Goal: Contribute content: Add original content to the website for others to see

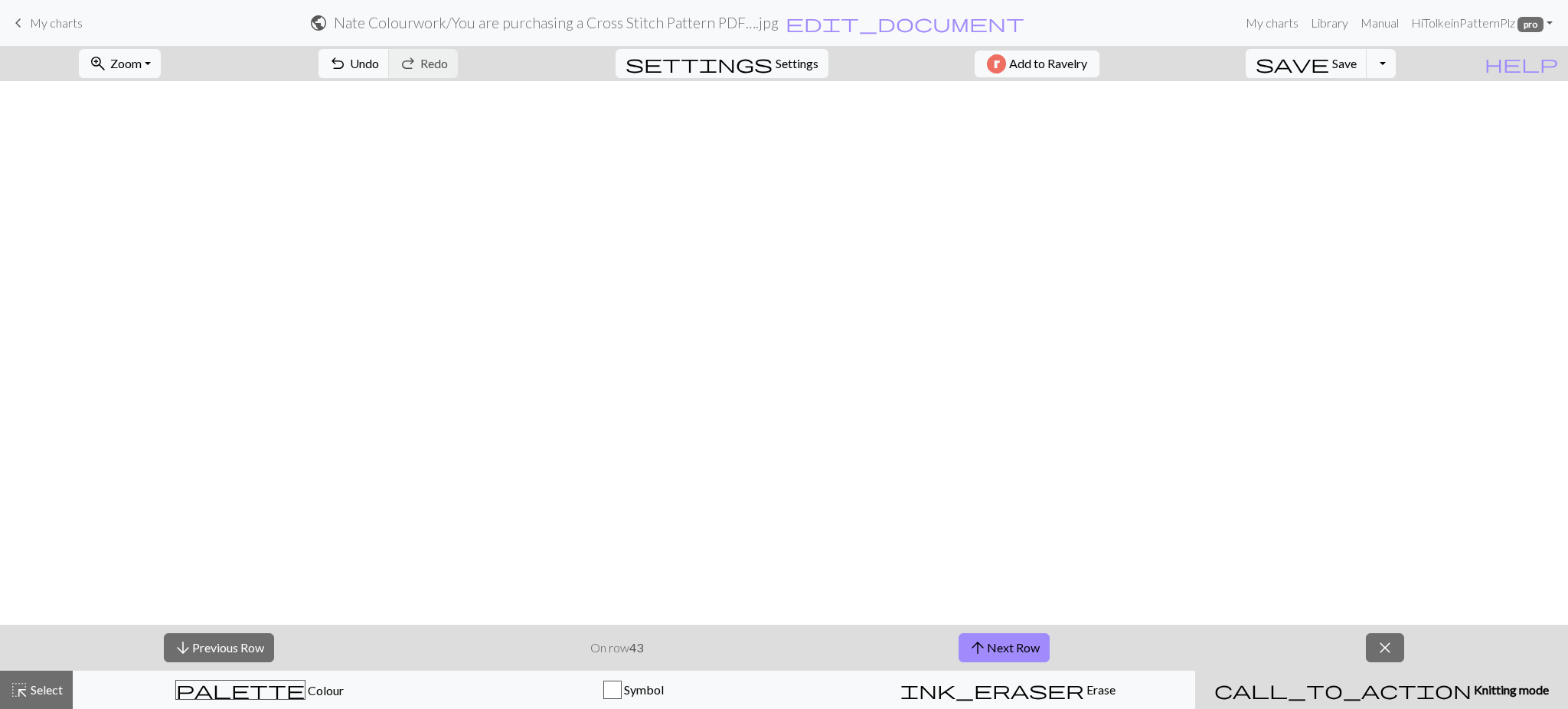
scroll to position [663, 1285]
click at [1329, 65] on span "save" at bounding box center [1292, 63] width 73 height 21
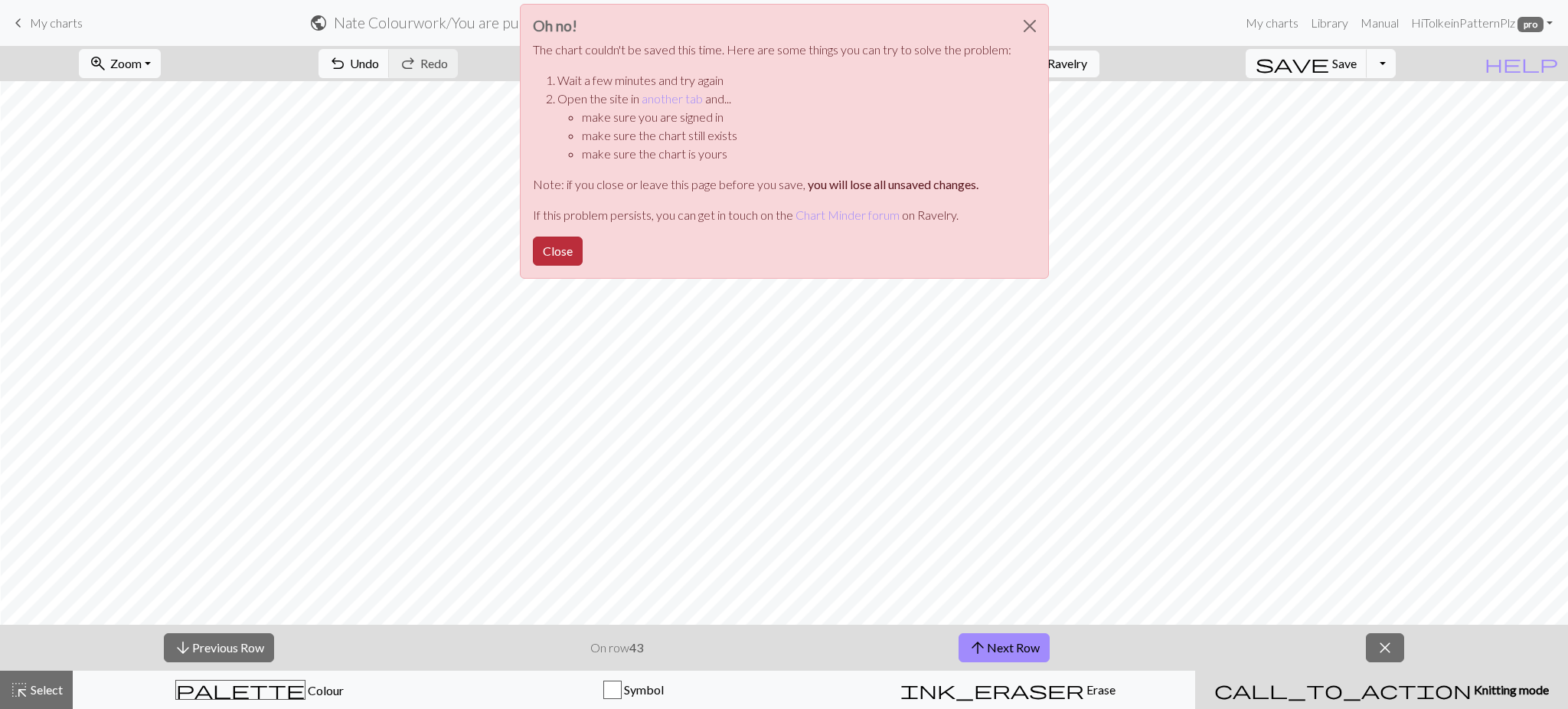
click at [559, 248] on button "Close" at bounding box center [558, 251] width 50 height 29
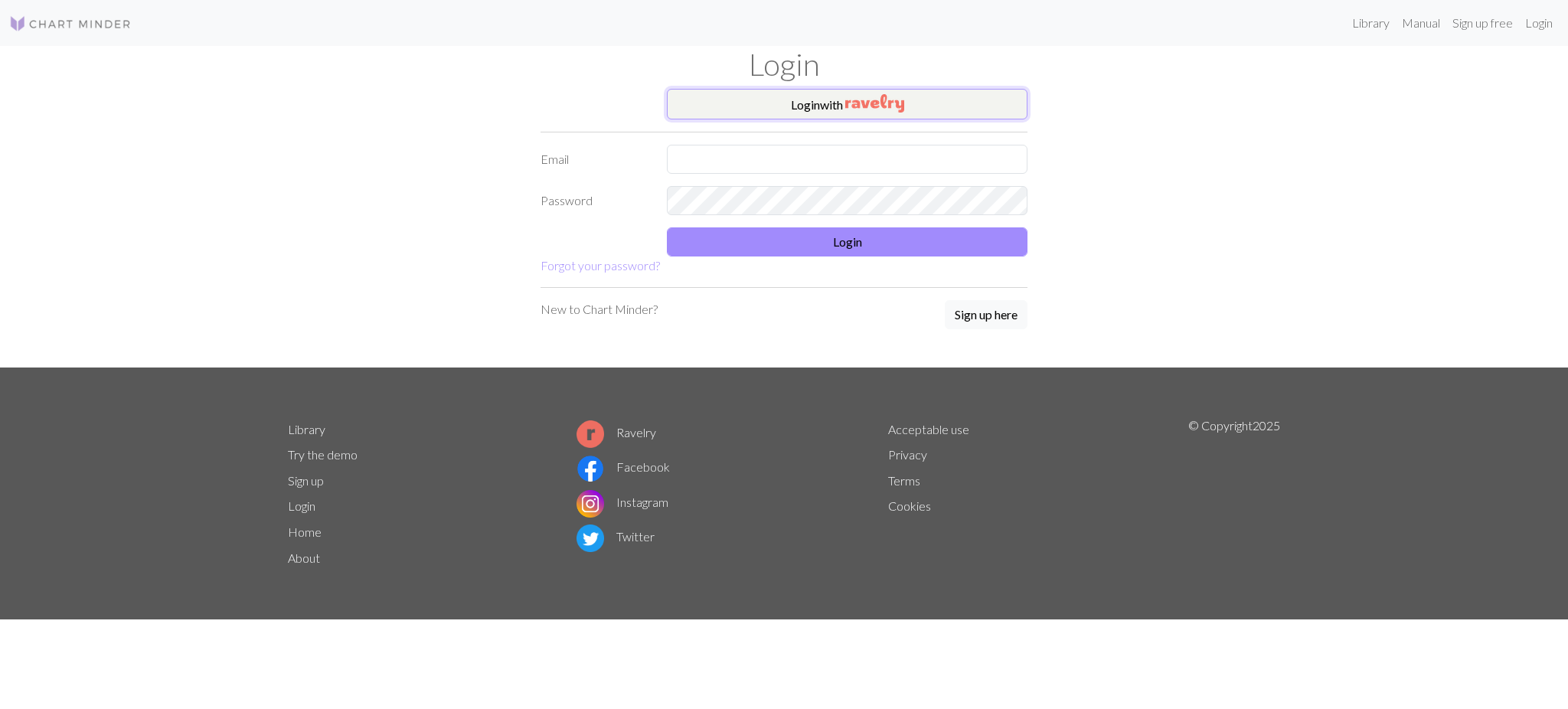
click at [912, 99] on button "Login with" at bounding box center [847, 104] width 361 height 31
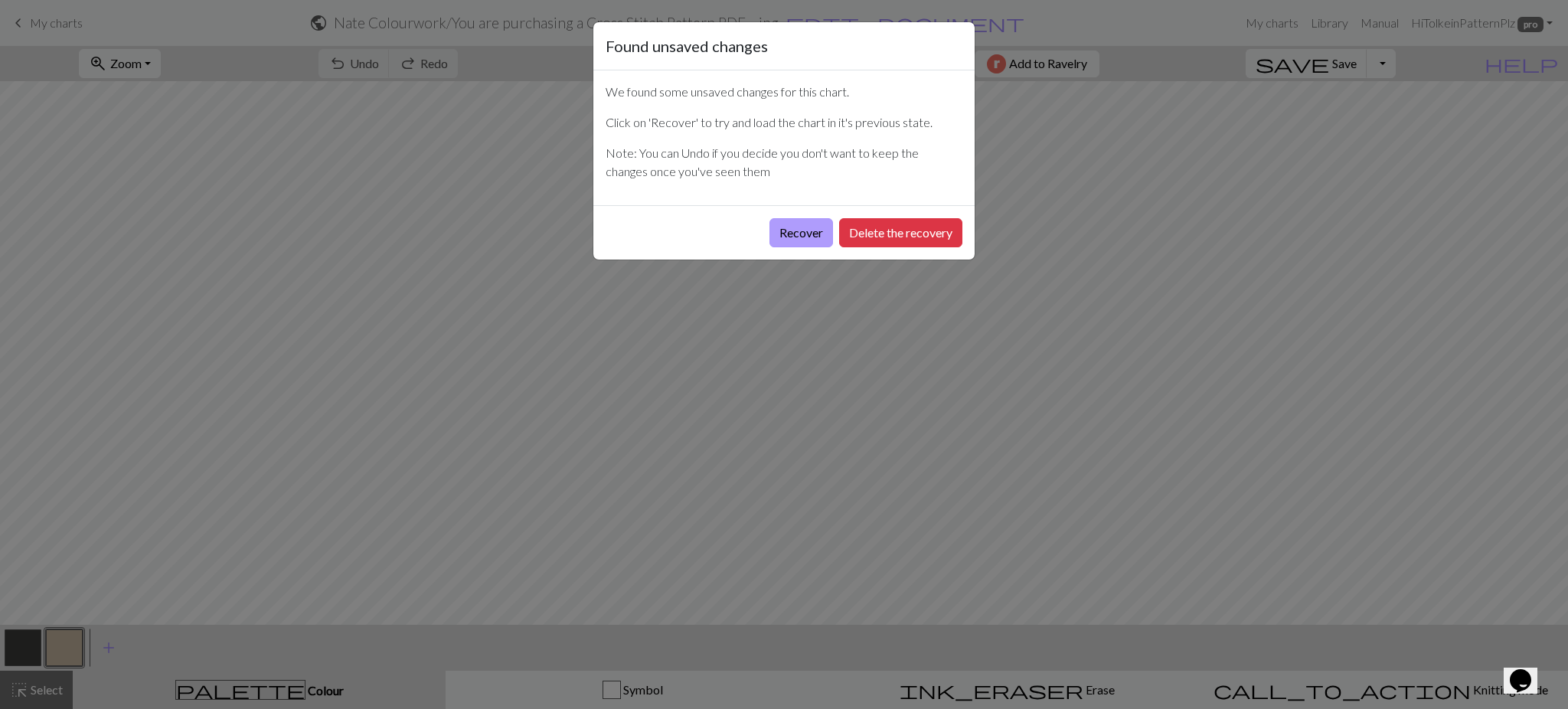
click at [811, 234] on button "Recover" at bounding box center [801, 233] width 64 height 29
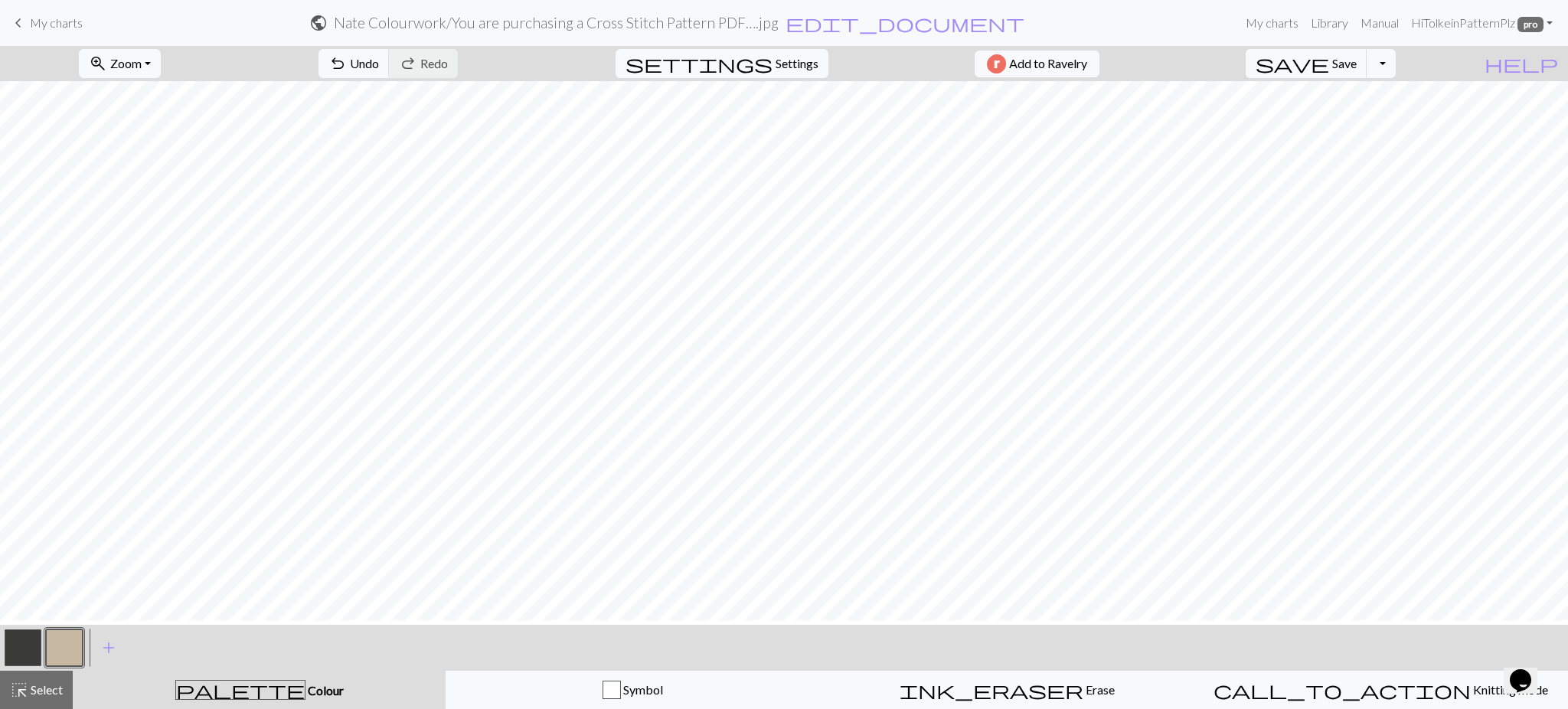
scroll to position [663, 674]
drag, startPoint x: 43, startPoint y: 32, endPoint x: 891, endPoint y: 70, distance: 848.9
click at [43, 32] on link "keyboard_arrow_left My charts" at bounding box center [46, 23] width 73 height 26
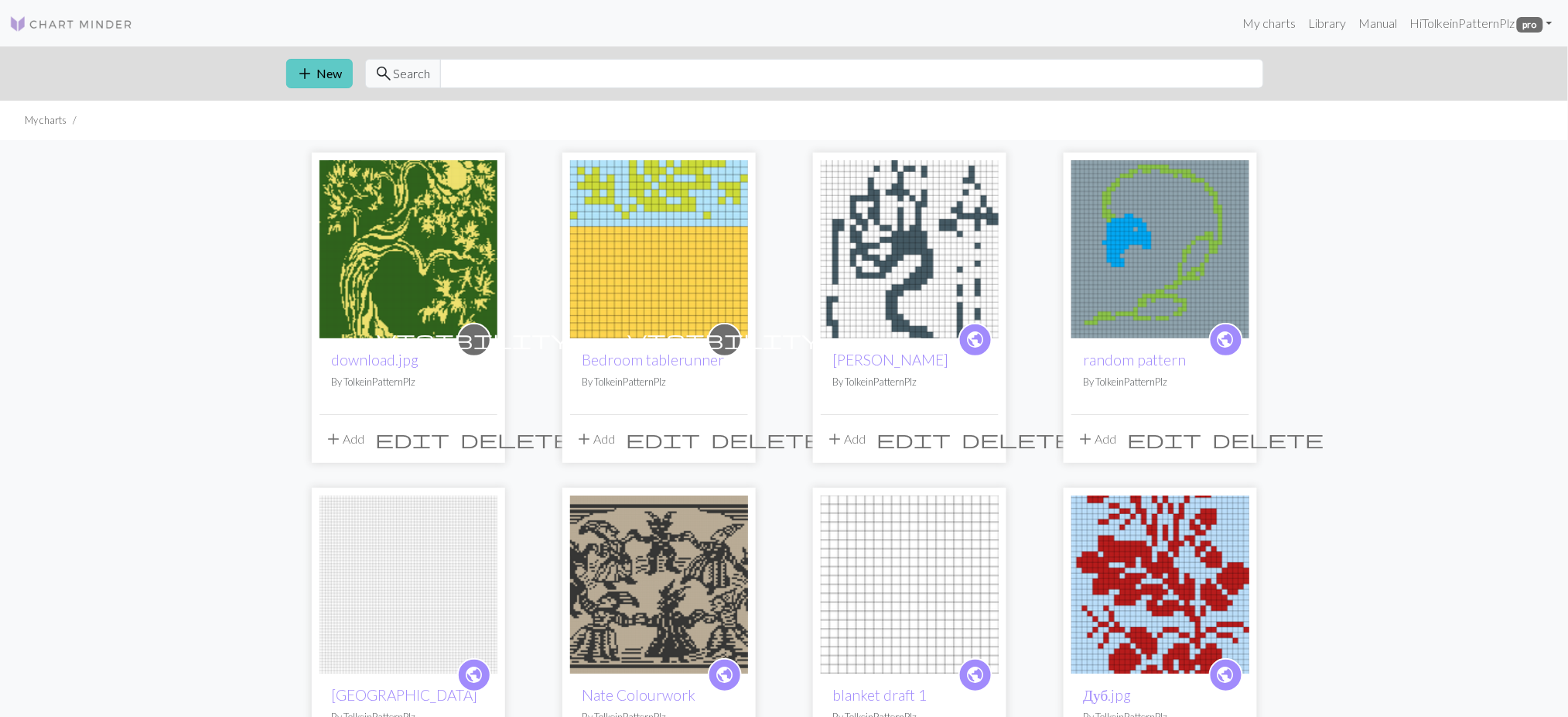
click at [316, 75] on button "add New" at bounding box center [319, 73] width 66 height 29
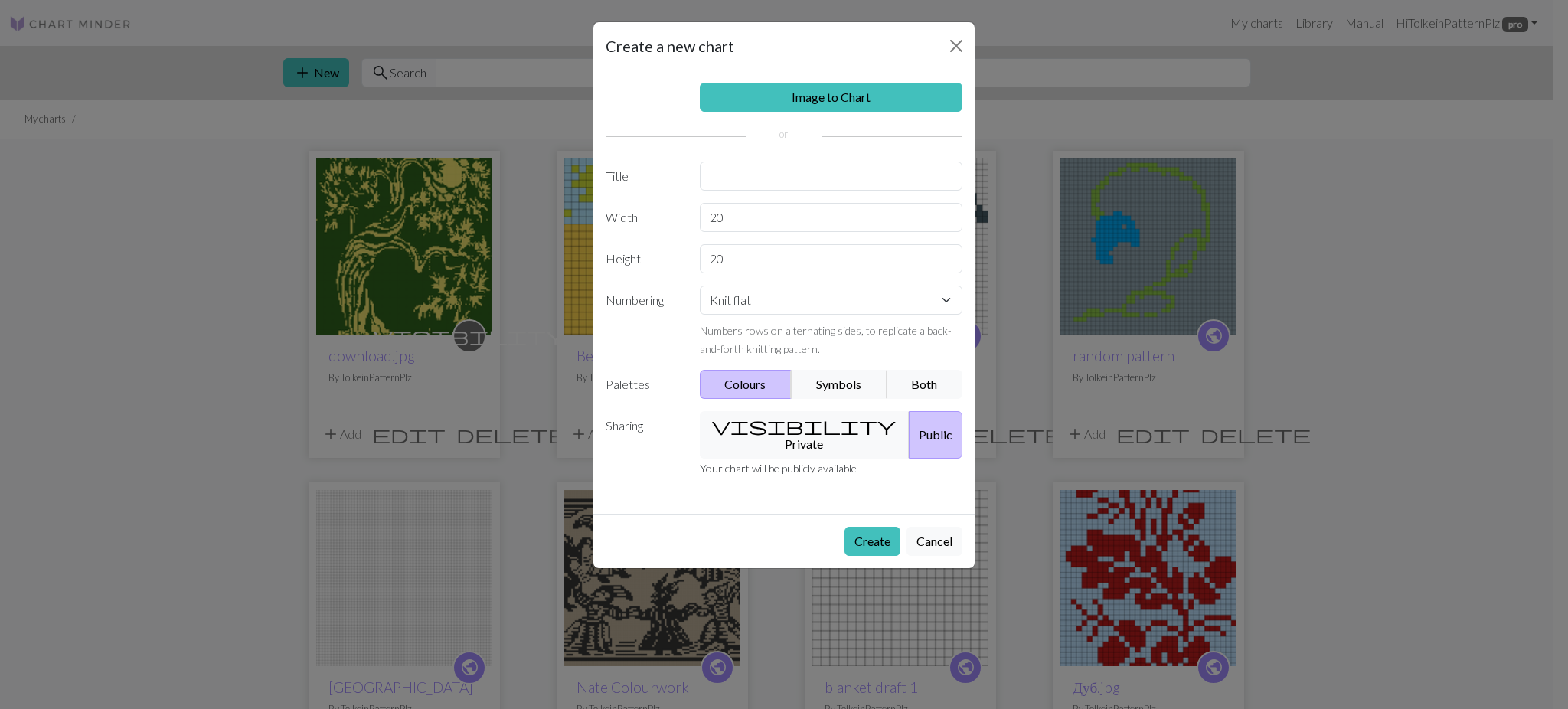
drag, startPoint x: 789, startPoint y: 194, endPoint x: 782, endPoint y: 183, distance: 13.0
click at [786, 190] on div "Image to Chart Title Width 20 Height 20 Numbering Knit flat Knit in the round L…" at bounding box center [784, 292] width 381 height 443
click at [781, 184] on input "text" at bounding box center [832, 176] width 264 height 29
click at [781, 176] on input "text" at bounding box center [832, 176] width 264 height 29
click at [791, 184] on input "text" at bounding box center [832, 176] width 264 height 29
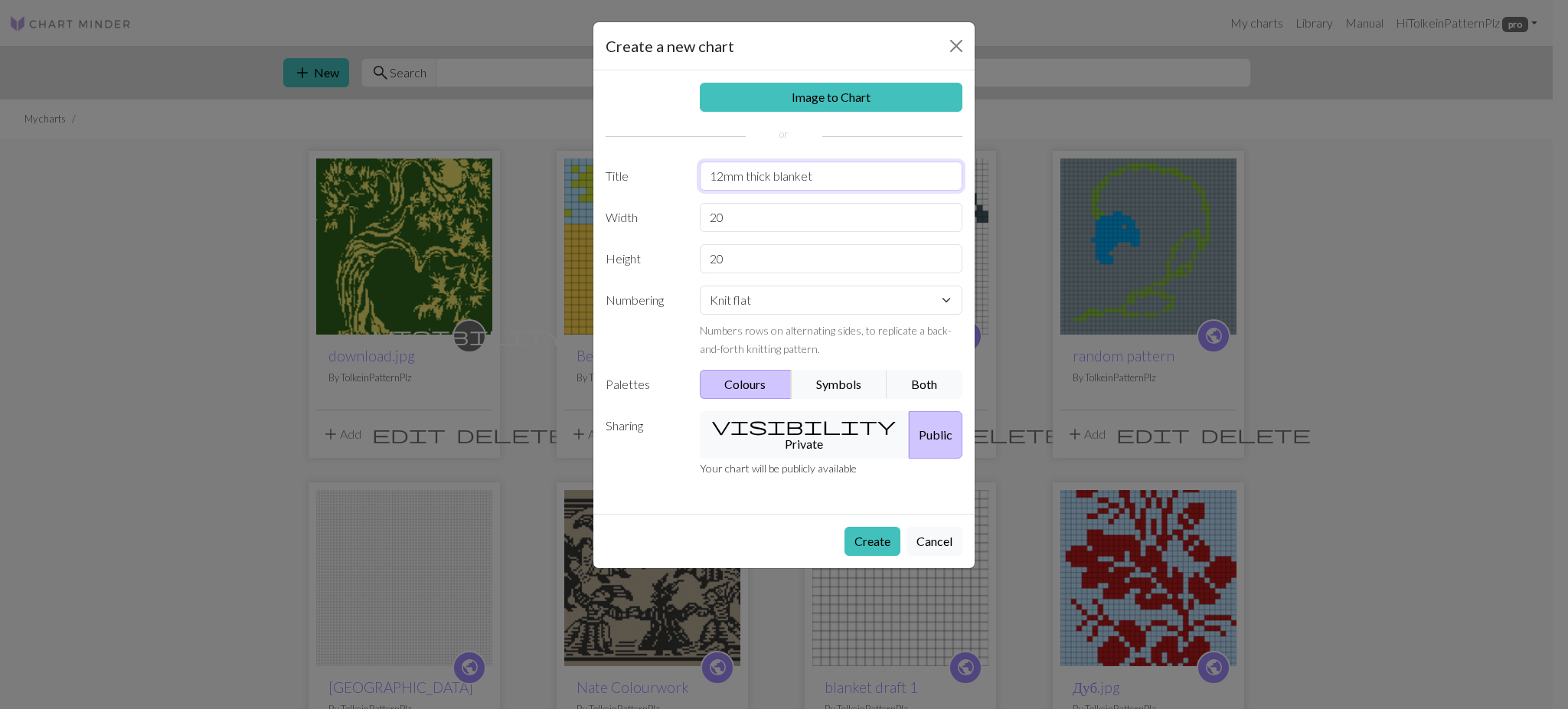
type input "12mm thick blanket"
click at [799, 283] on div "Image to Chart Title 12mm thick blanket Width 20 Height 20 Numbering Knit flat …" at bounding box center [784, 292] width 381 height 443
click at [794, 261] on input "20" at bounding box center [832, 258] width 264 height 29
drag, startPoint x: 782, startPoint y: 260, endPoint x: 673, endPoint y: 253, distance: 109.2
click at [673, 253] on div "Height 20" at bounding box center [783, 258] width 375 height 29
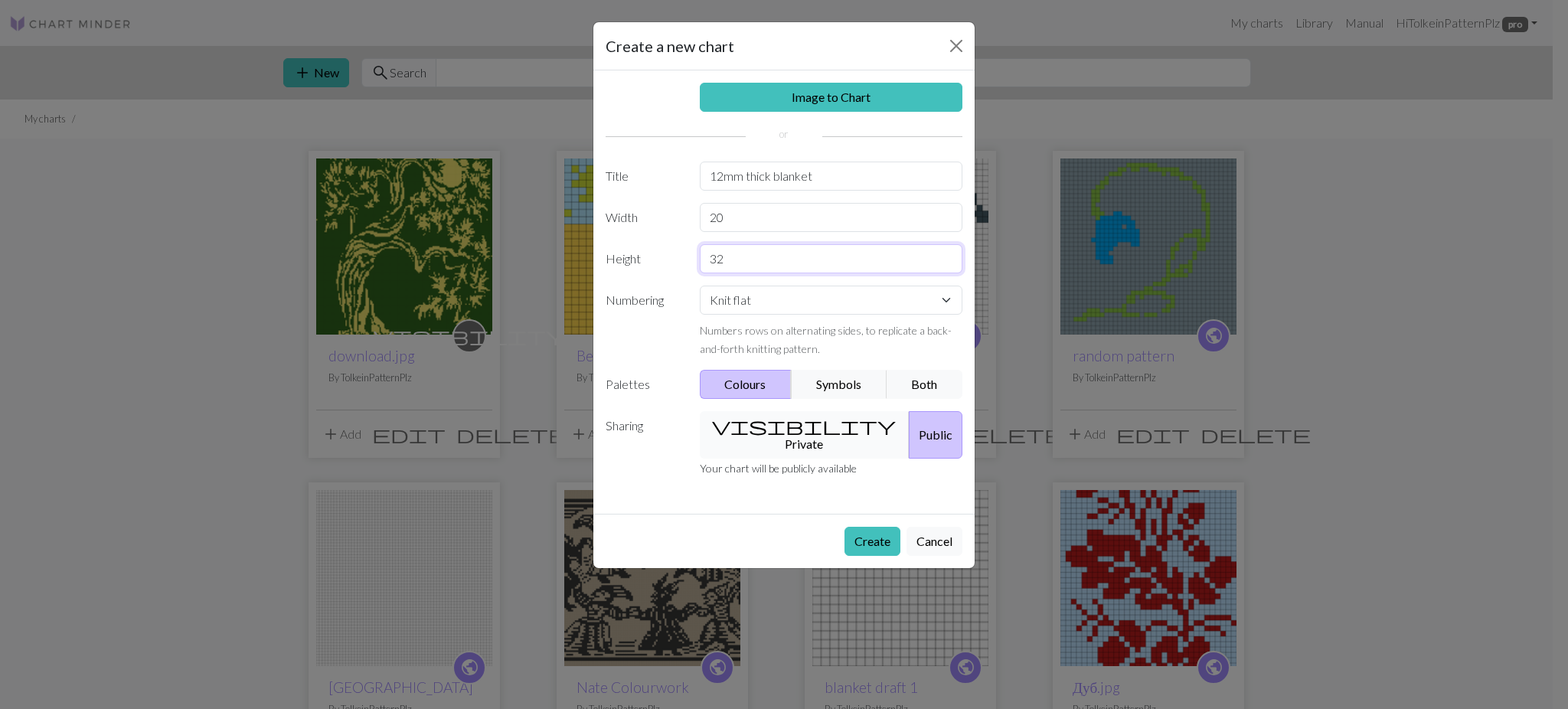
type input "32"
click at [787, 430] on button "visibility Private" at bounding box center [805, 435] width 211 height 48
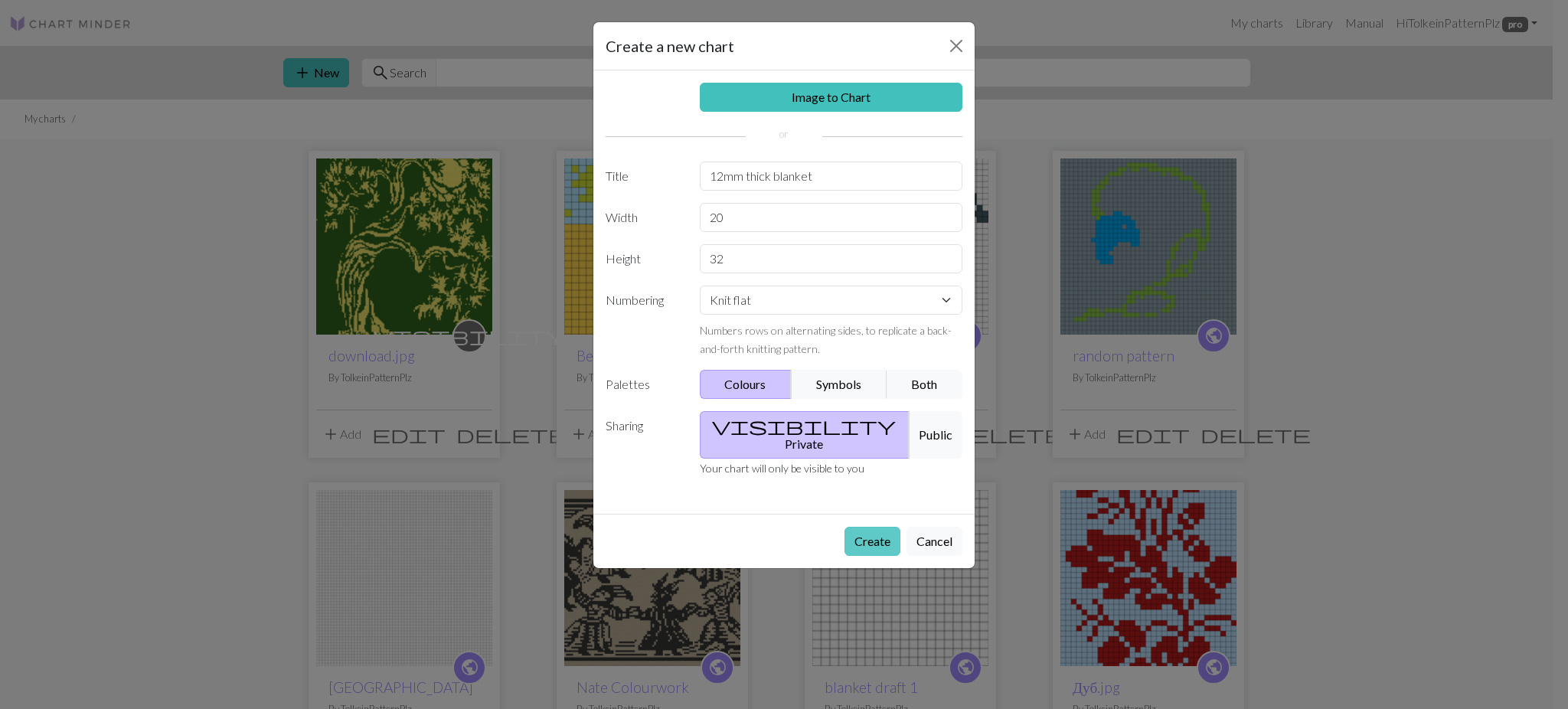
click at [878, 527] on button "Create" at bounding box center [872, 542] width 56 height 29
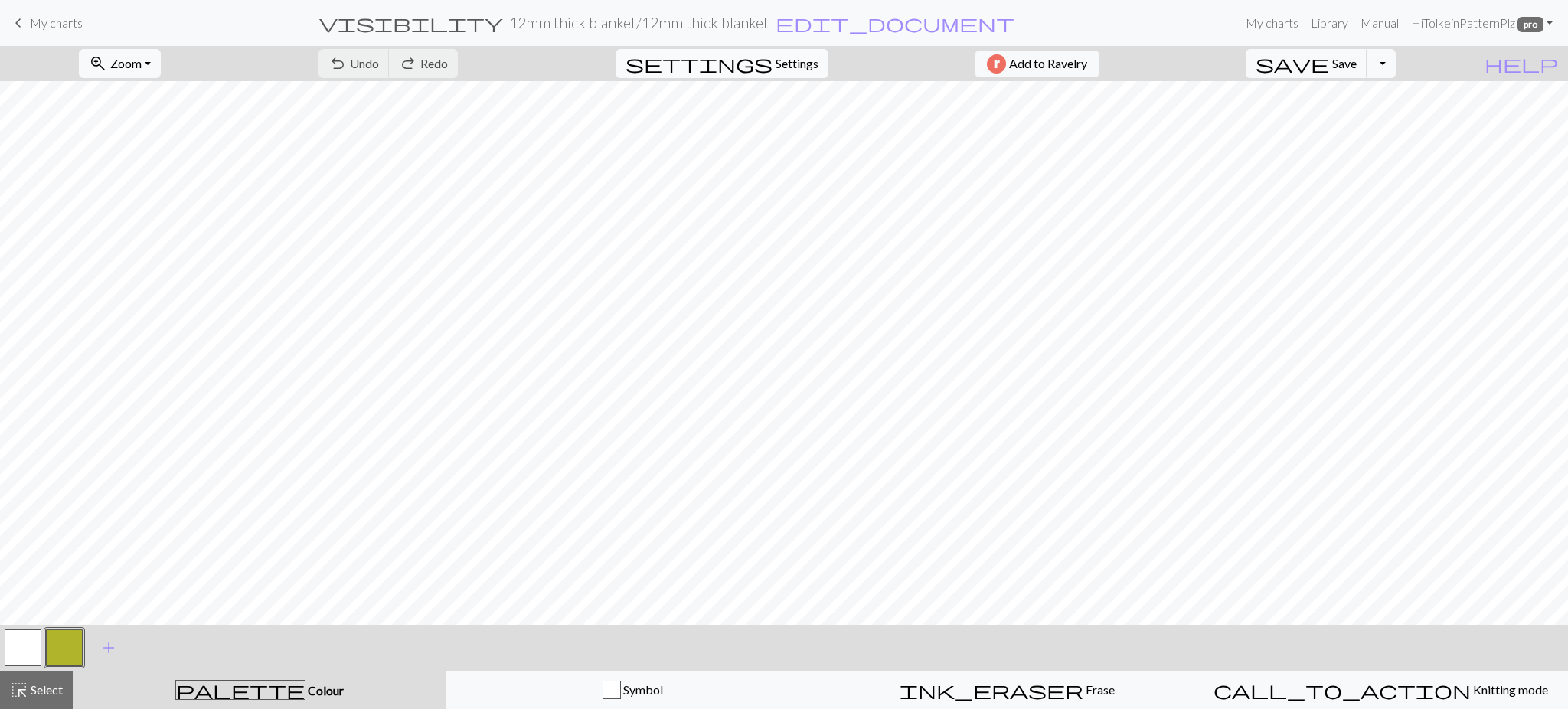
click at [761, 67] on span "settings" at bounding box center [699, 63] width 147 height 21
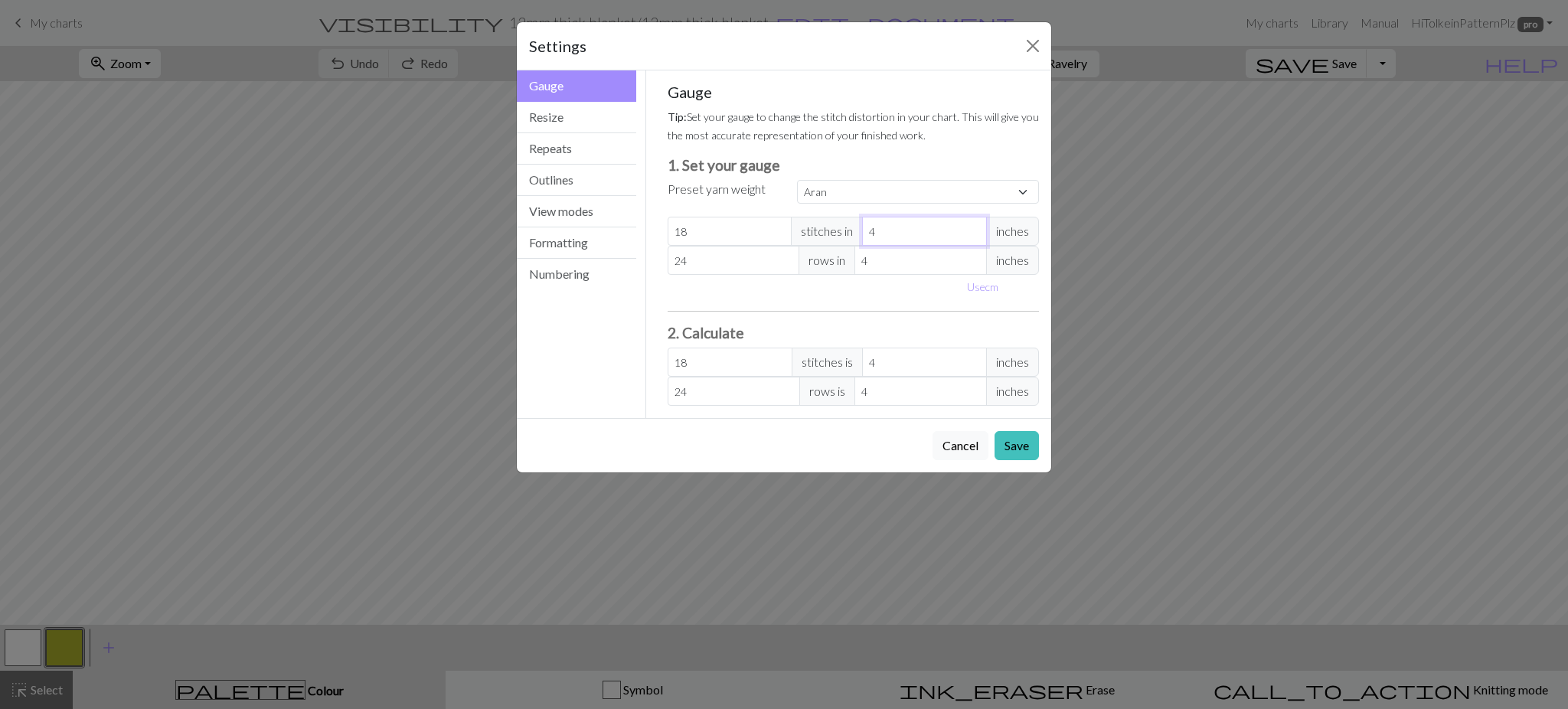
click at [904, 234] on input "4" at bounding box center [924, 231] width 125 height 29
drag, startPoint x: 754, startPoint y: 231, endPoint x: 650, endPoint y: 224, distance: 104.2
click at [694, 230] on input "18" at bounding box center [730, 231] width 125 height 29
drag, startPoint x: 689, startPoint y: 219, endPoint x: 644, endPoint y: 232, distance: 46.8
click at [644, 232] on div "Gauge Gauge Resize Repeats Outlines View modes Formatting Numbering Gauge Resiz…" at bounding box center [784, 244] width 553 height 348
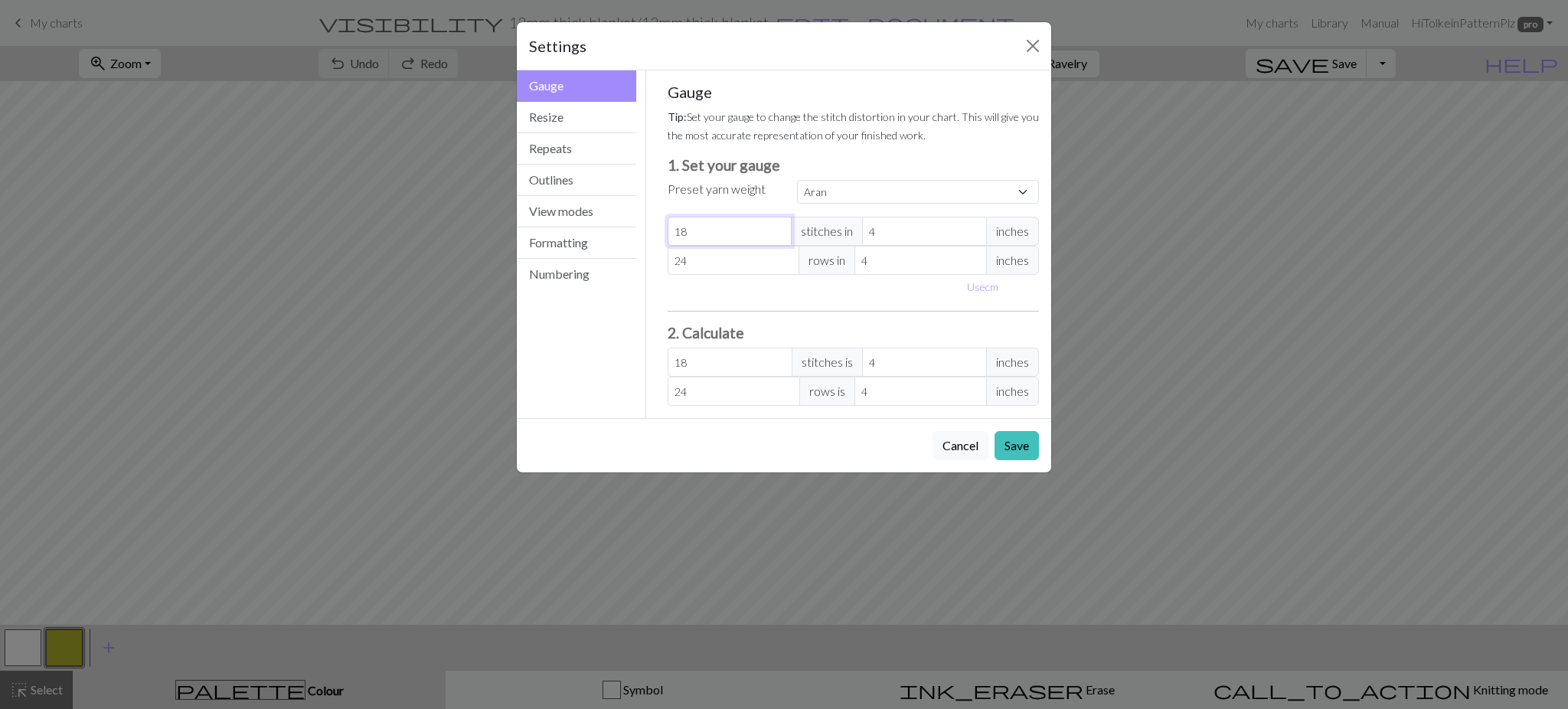
select select "custom"
type input "7"
click at [920, 236] on input "4" at bounding box center [924, 231] width 125 height 29
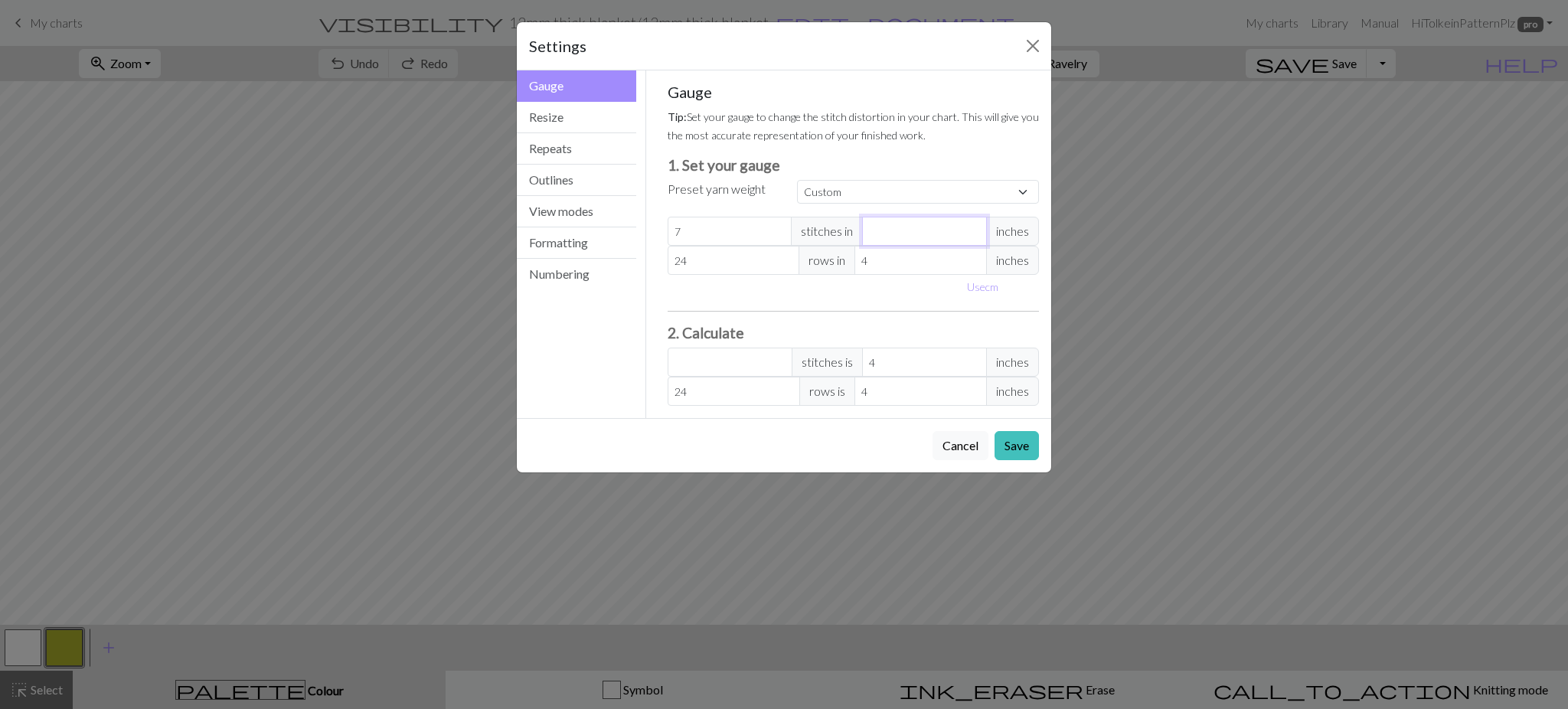
type input "1"
type input "28"
type input "10"
type input "2.8"
type input "10"
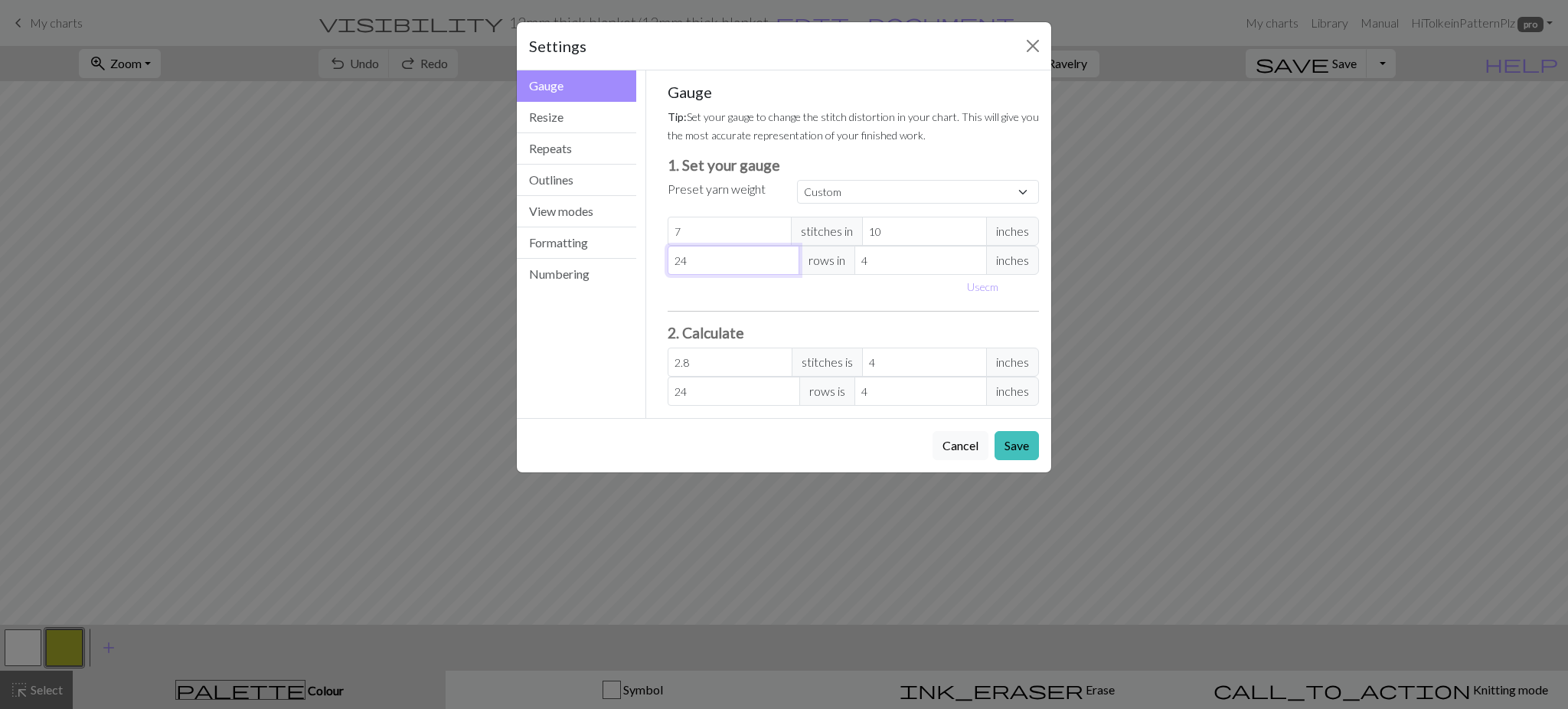
click at [731, 264] on input "24" at bounding box center [734, 260] width 133 height 29
drag, startPoint x: 704, startPoint y: 267, endPoint x: 589, endPoint y: 266, distance: 115.0
click at [589, 266] on div "Gauge Gauge Resize Repeats Outlines View modes Formatting Numbering Gauge Resiz…" at bounding box center [784, 244] width 553 height 348
type input "9"
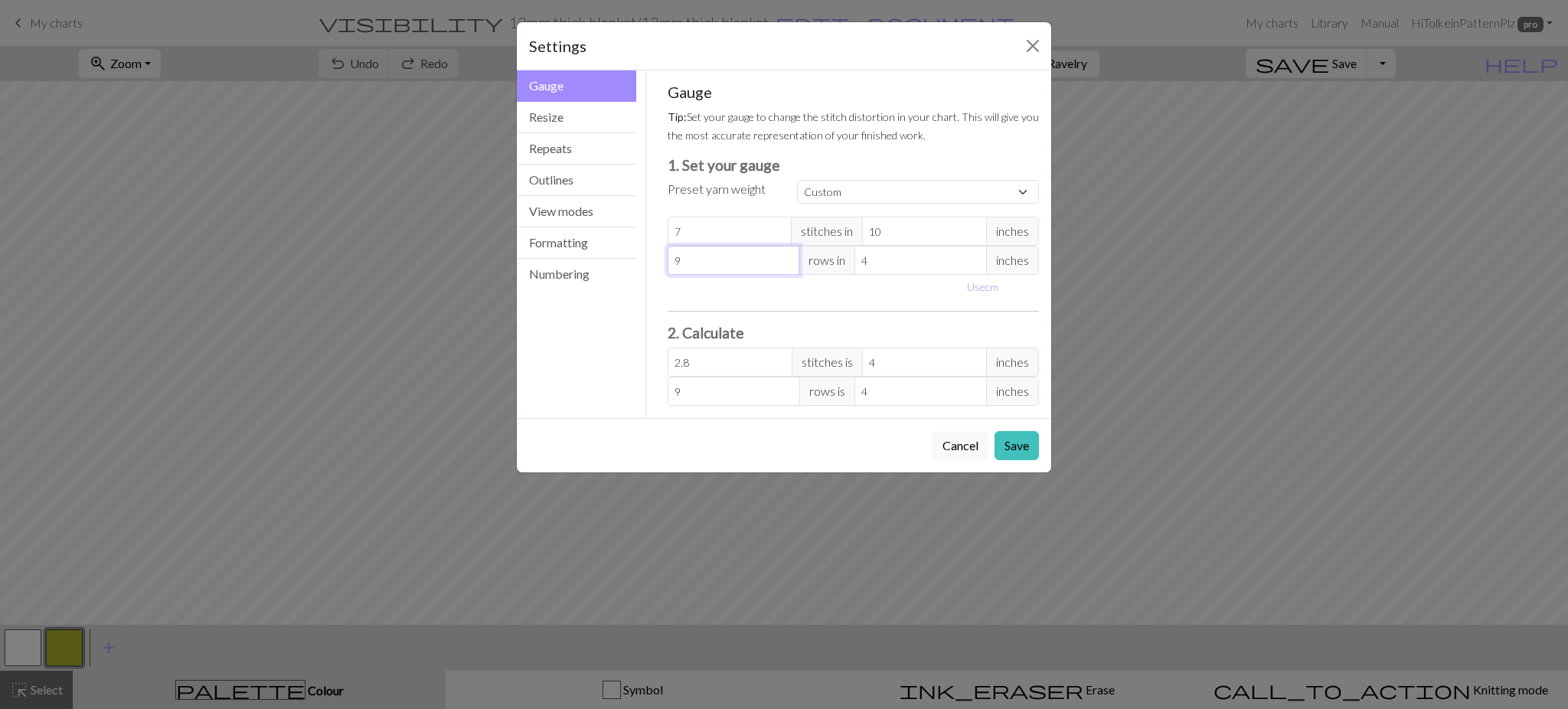
type input "9"
drag, startPoint x: 878, startPoint y: 250, endPoint x: 814, endPoint y: 257, distance: 64.4
click at [814, 257] on div "9 rows in 4 inches" at bounding box center [854, 260] width 372 height 29
click at [1010, 453] on button "Save" at bounding box center [1017, 445] width 44 height 29
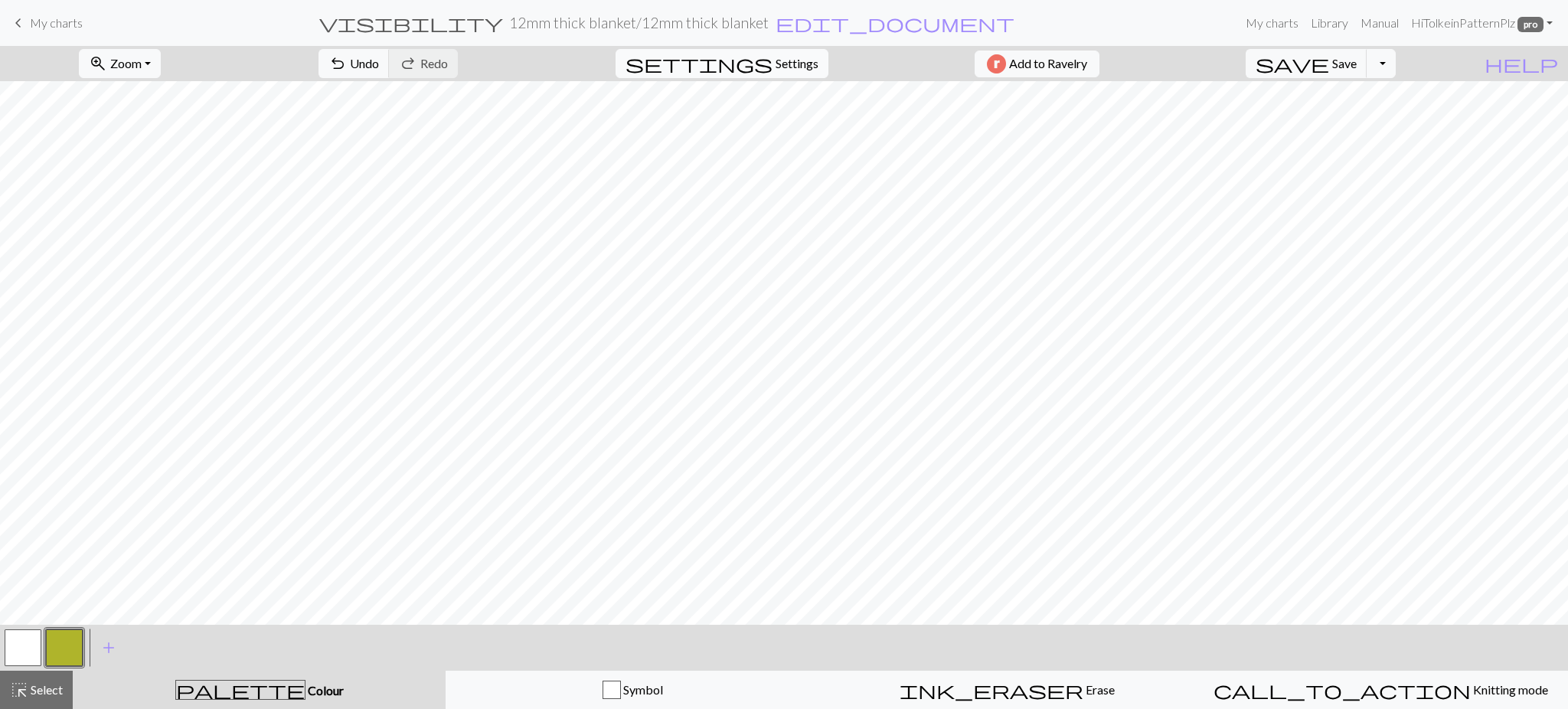
click at [787, 63] on span "Settings" at bounding box center [797, 64] width 43 height 19
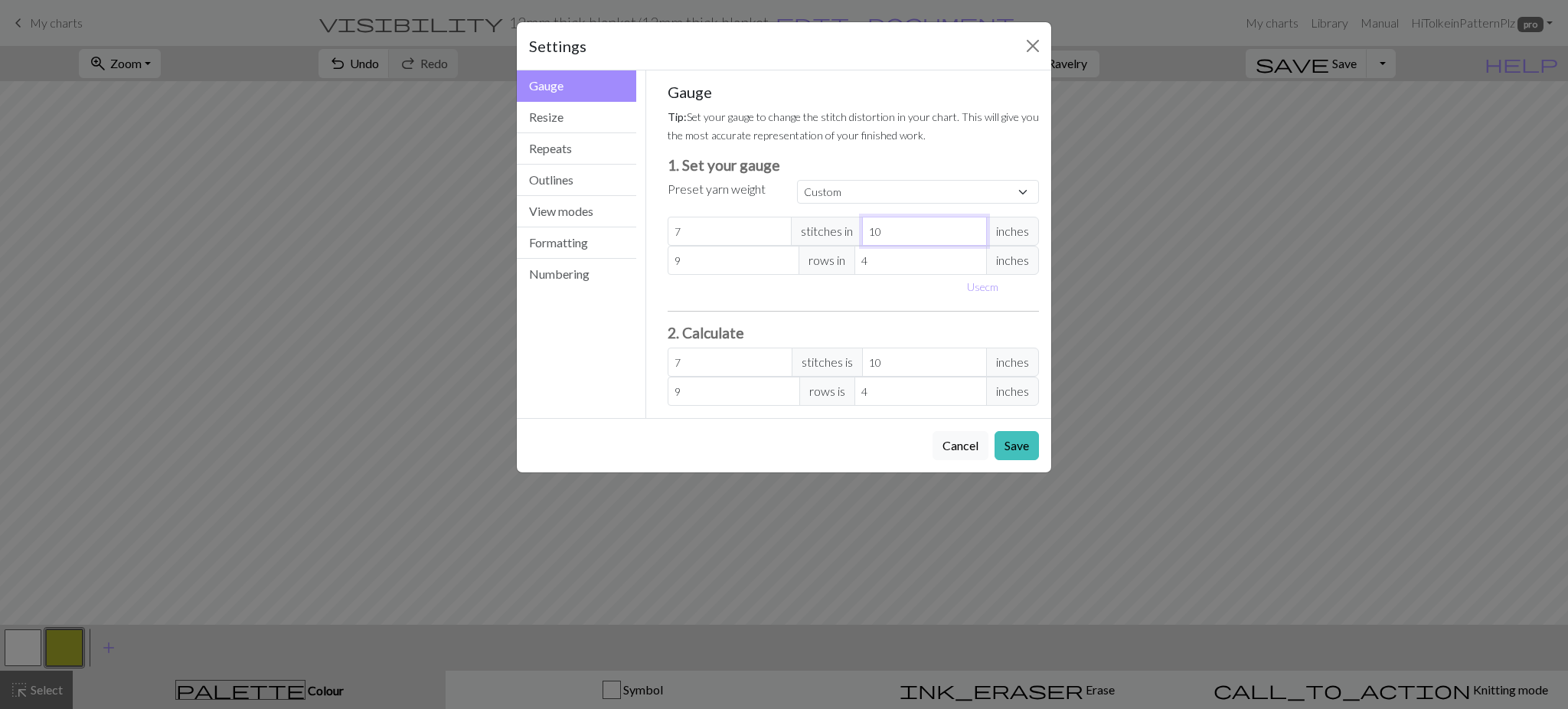
drag, startPoint x: 931, startPoint y: 224, endPoint x: 815, endPoint y: 229, distance: 116.1
click at [815, 229] on div "7 stitches in 10 inches" at bounding box center [854, 231] width 372 height 29
type input "4"
type input "17.5"
type input "4"
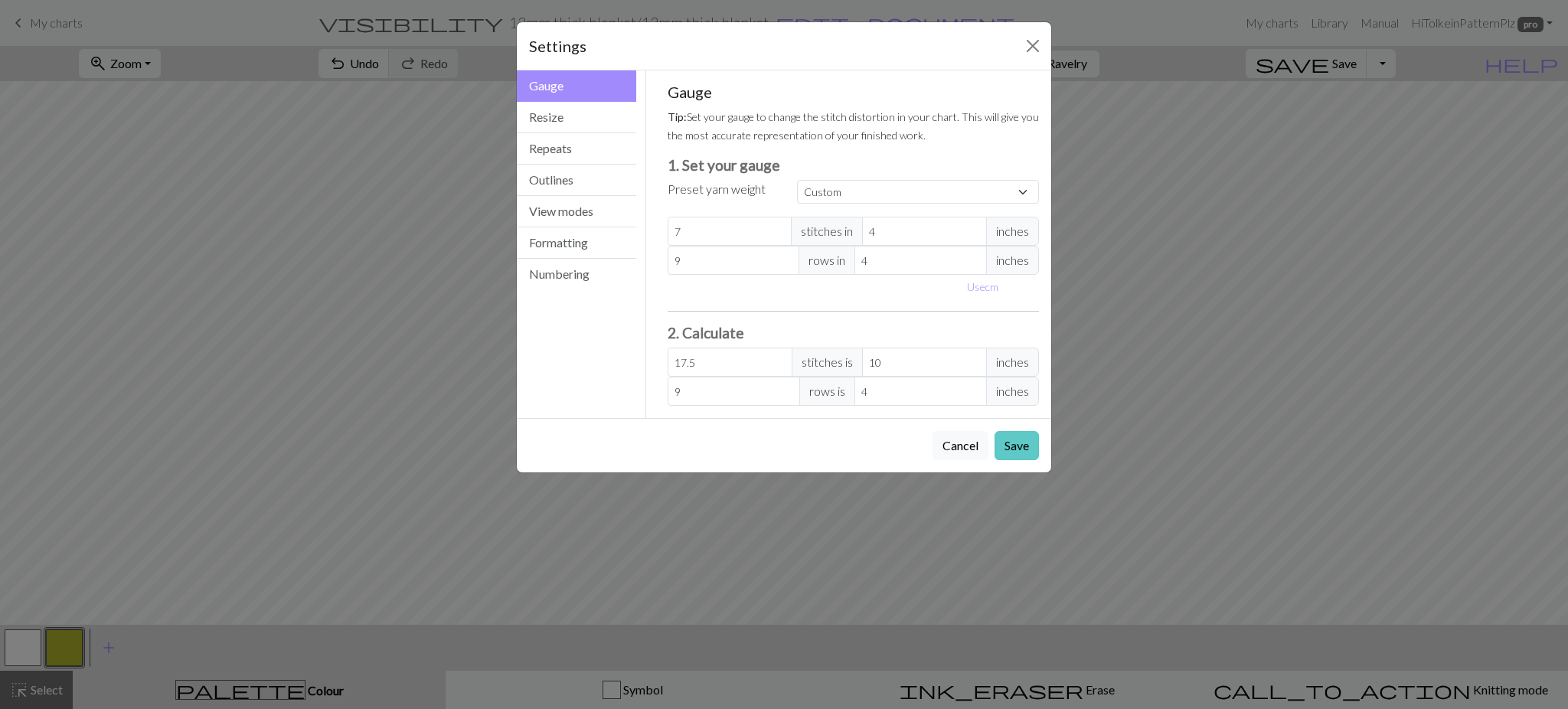
click at [1019, 445] on button "Save" at bounding box center [1017, 445] width 44 height 29
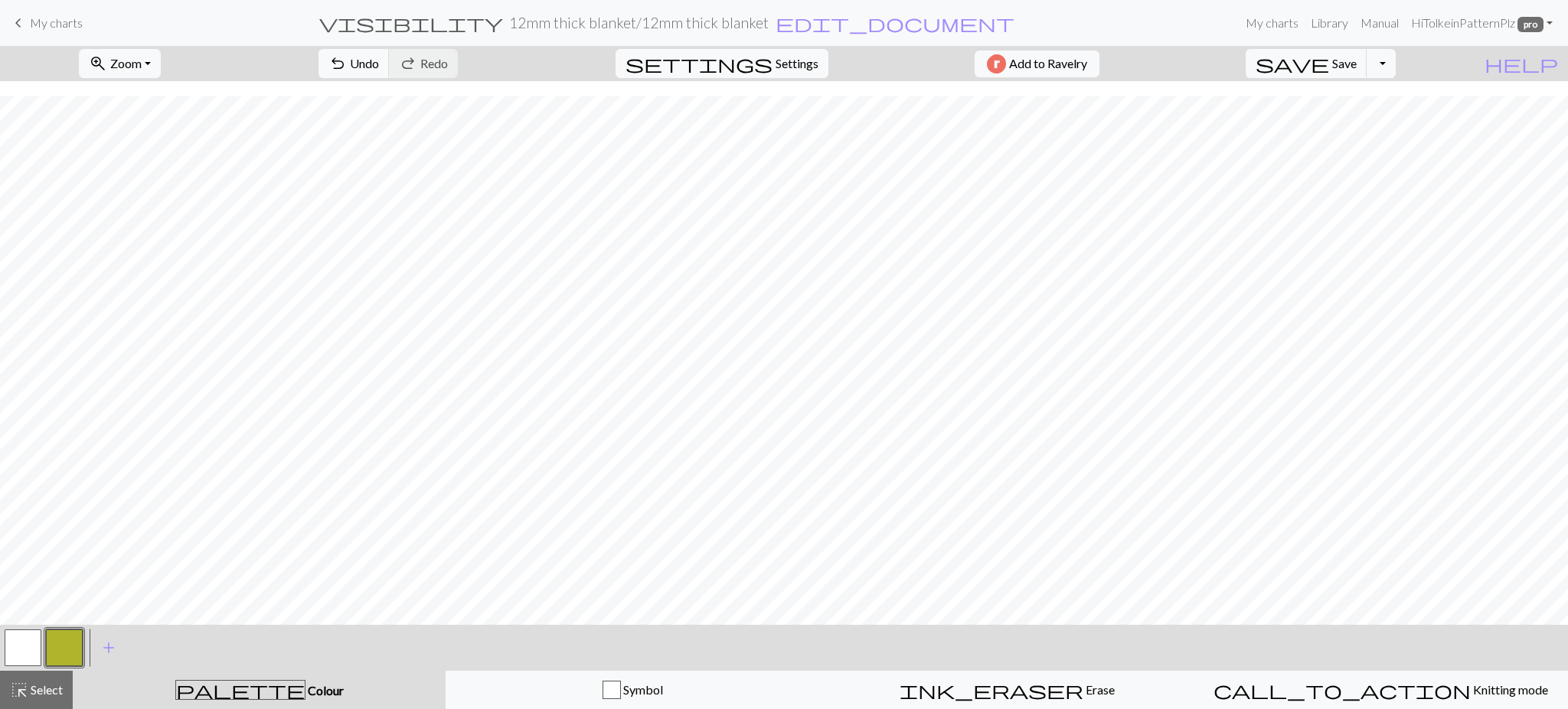
scroll to position [30, 0]
click at [33, 634] on button "button" at bounding box center [22, 647] width 37 height 37
click at [33, 635] on button "button" at bounding box center [22, 647] width 37 height 37
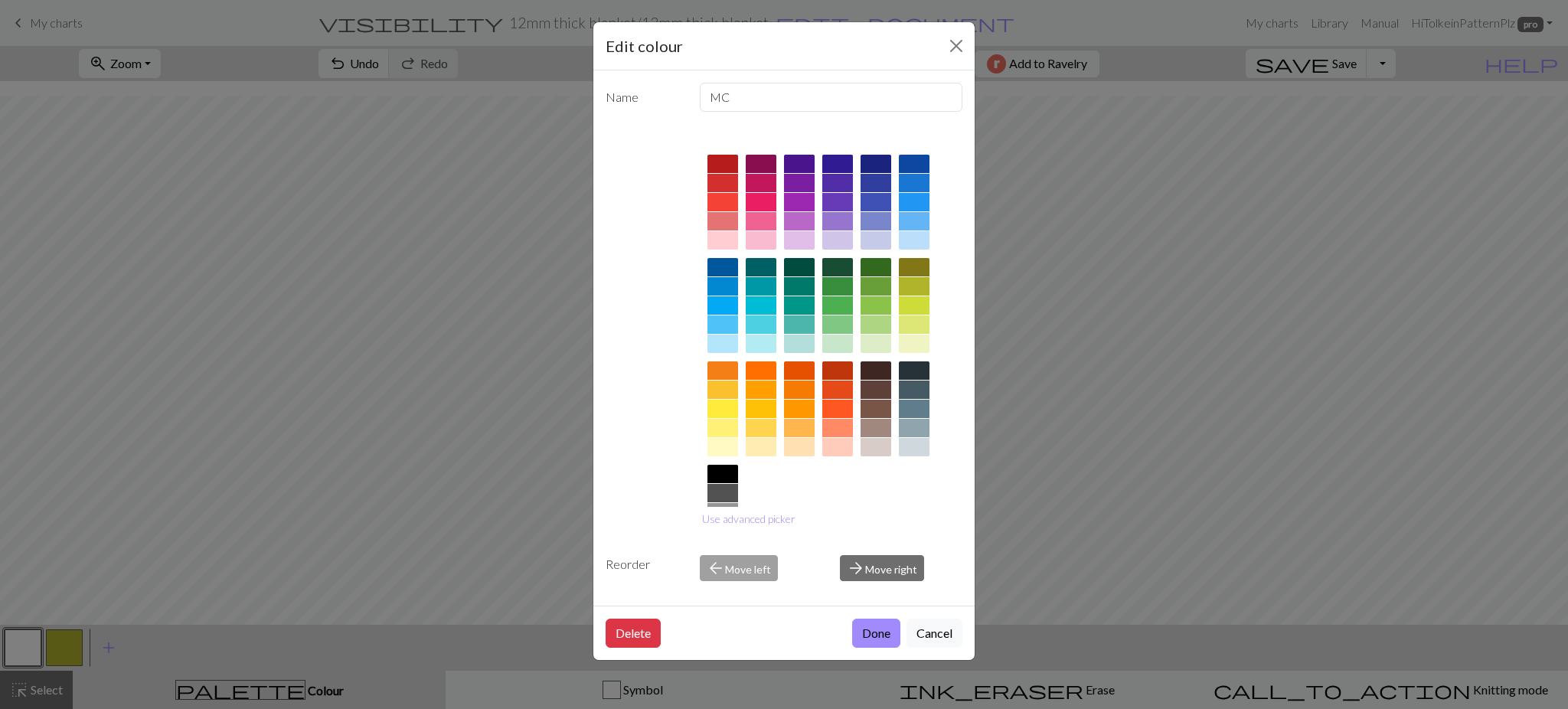
click at [906, 220] on div at bounding box center [914, 221] width 31 height 19
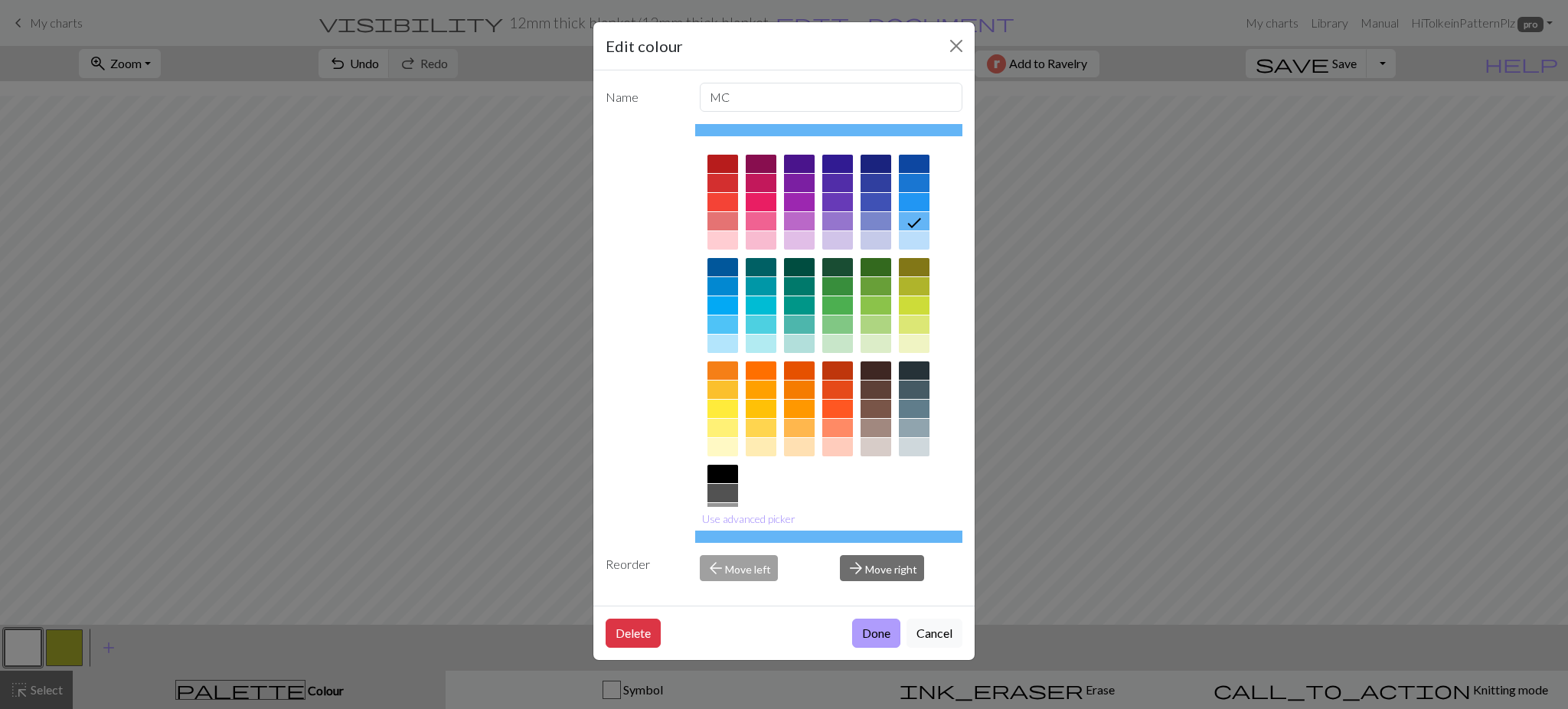
click at [883, 630] on button "Done" at bounding box center [876, 633] width 48 height 29
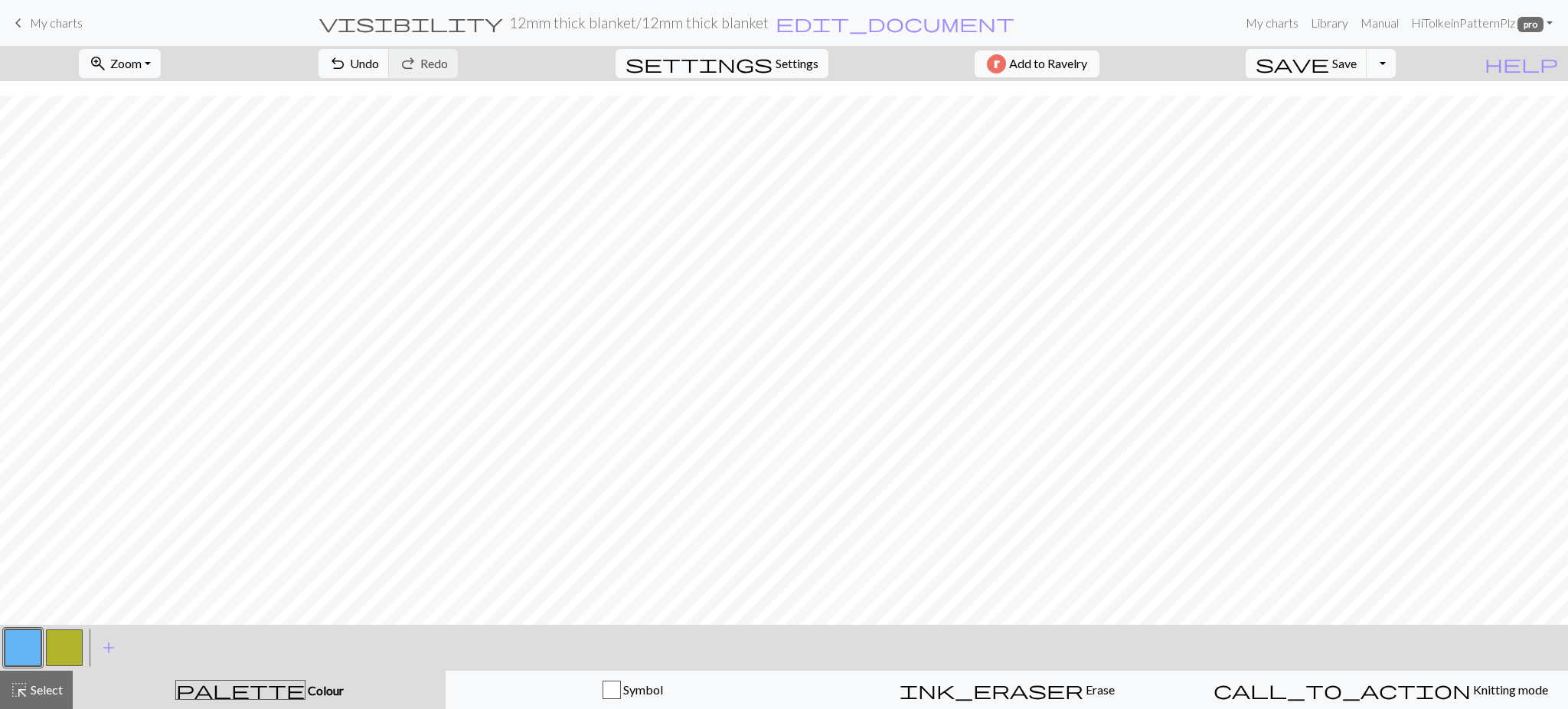
click at [74, 642] on button "button" at bounding box center [64, 647] width 37 height 37
click at [72, 642] on button "button" at bounding box center [64, 647] width 37 height 37
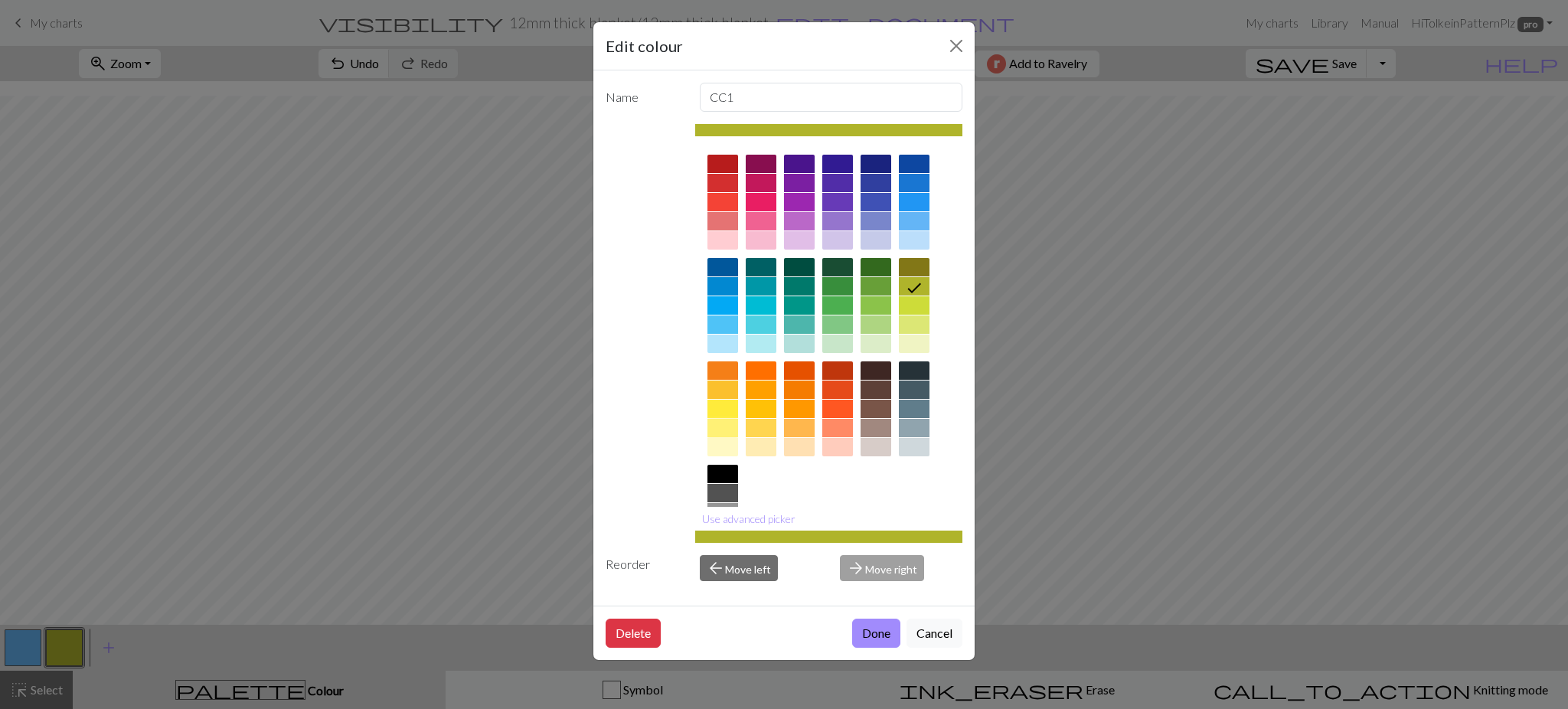
click at [727, 420] on div at bounding box center [723, 428] width 31 height 19
click at [765, 423] on div at bounding box center [761, 428] width 31 height 19
click at [867, 627] on button "Done" at bounding box center [876, 633] width 48 height 29
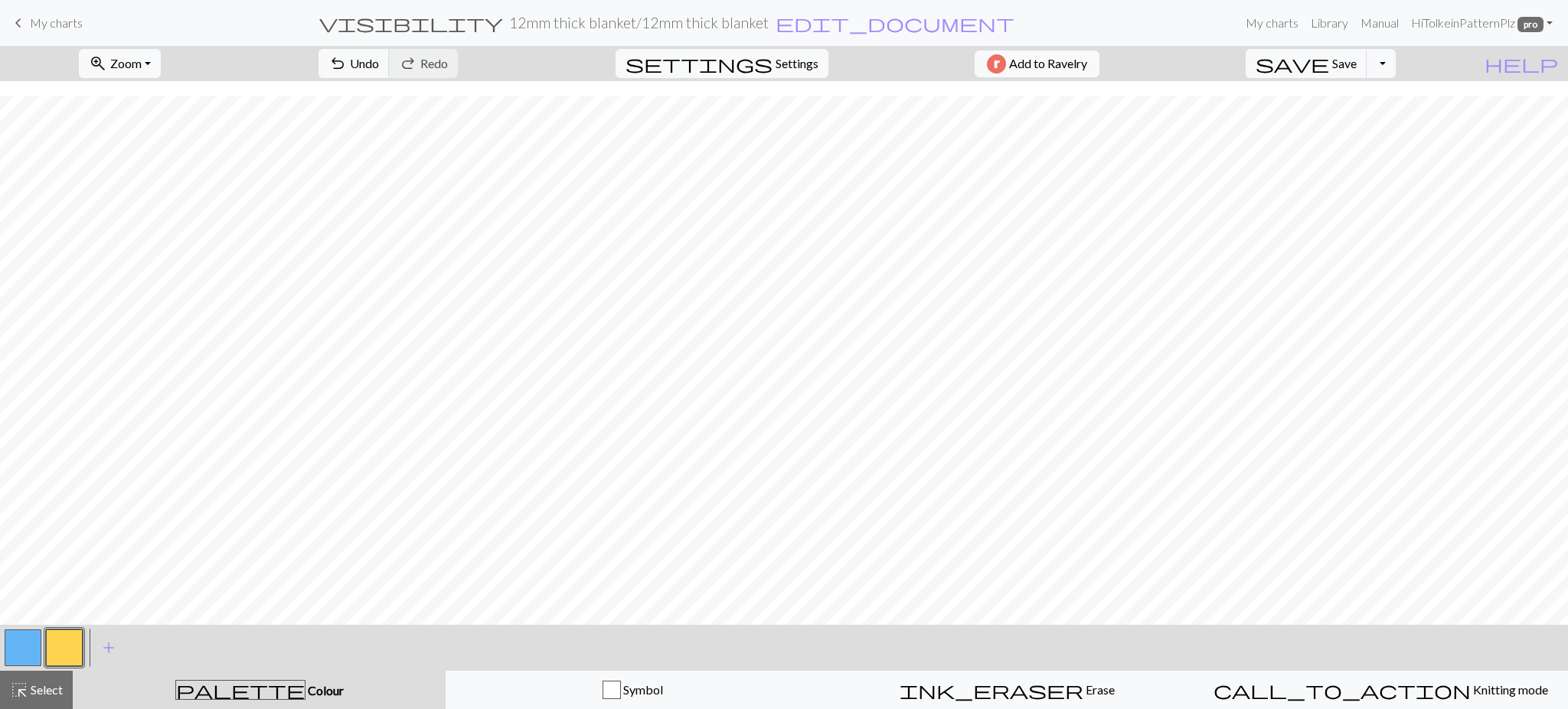
scroll to position [0, 0]
click at [19, 655] on button "button" at bounding box center [22, 647] width 37 height 37
click at [63, 643] on button "button" at bounding box center [64, 647] width 37 height 37
click at [10, 644] on button "button" at bounding box center [22, 647] width 37 height 37
click at [66, 644] on button "button" at bounding box center [64, 647] width 37 height 37
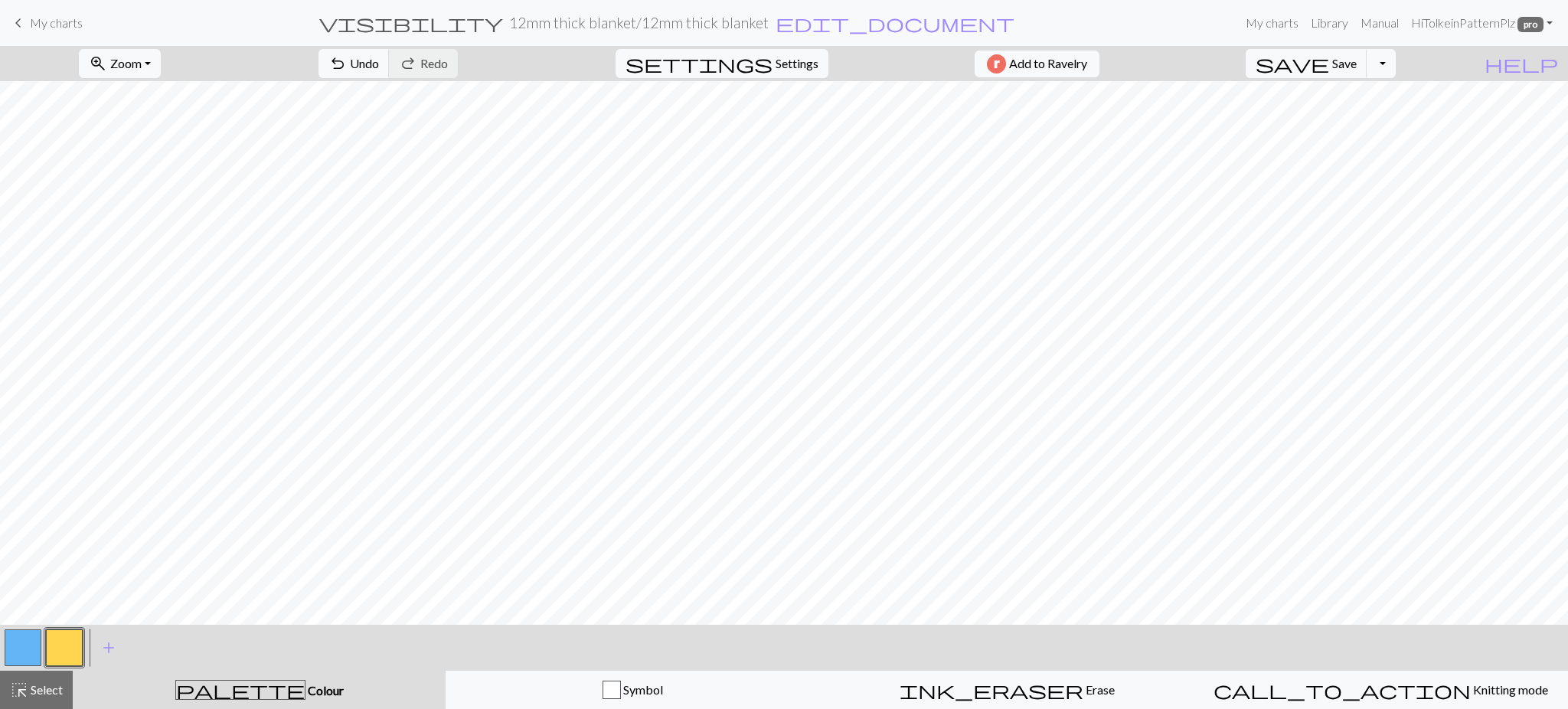
click at [27, 633] on button "button" at bounding box center [22, 647] width 37 height 37
click at [54, 647] on button "button" at bounding box center [64, 647] width 37 height 37
click at [34, 648] on button "button" at bounding box center [22, 647] width 37 height 37
click at [62, 655] on button "button" at bounding box center [64, 647] width 37 height 37
click at [35, 647] on button "button" at bounding box center [22, 647] width 37 height 37
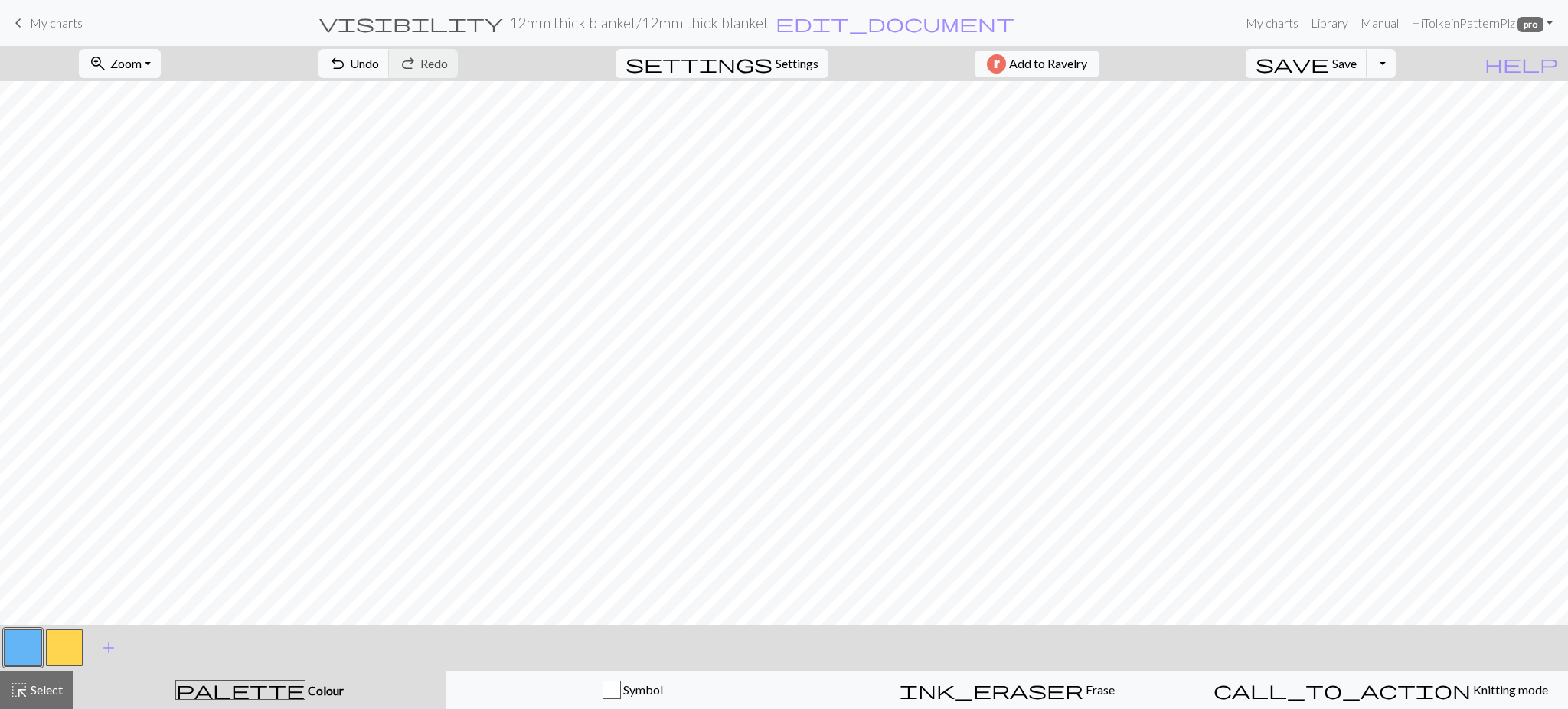
click at [76, 644] on button "button" at bounding box center [64, 647] width 37 height 37
click at [1343, 73] on button "save Save Save" at bounding box center [1306, 64] width 122 height 29
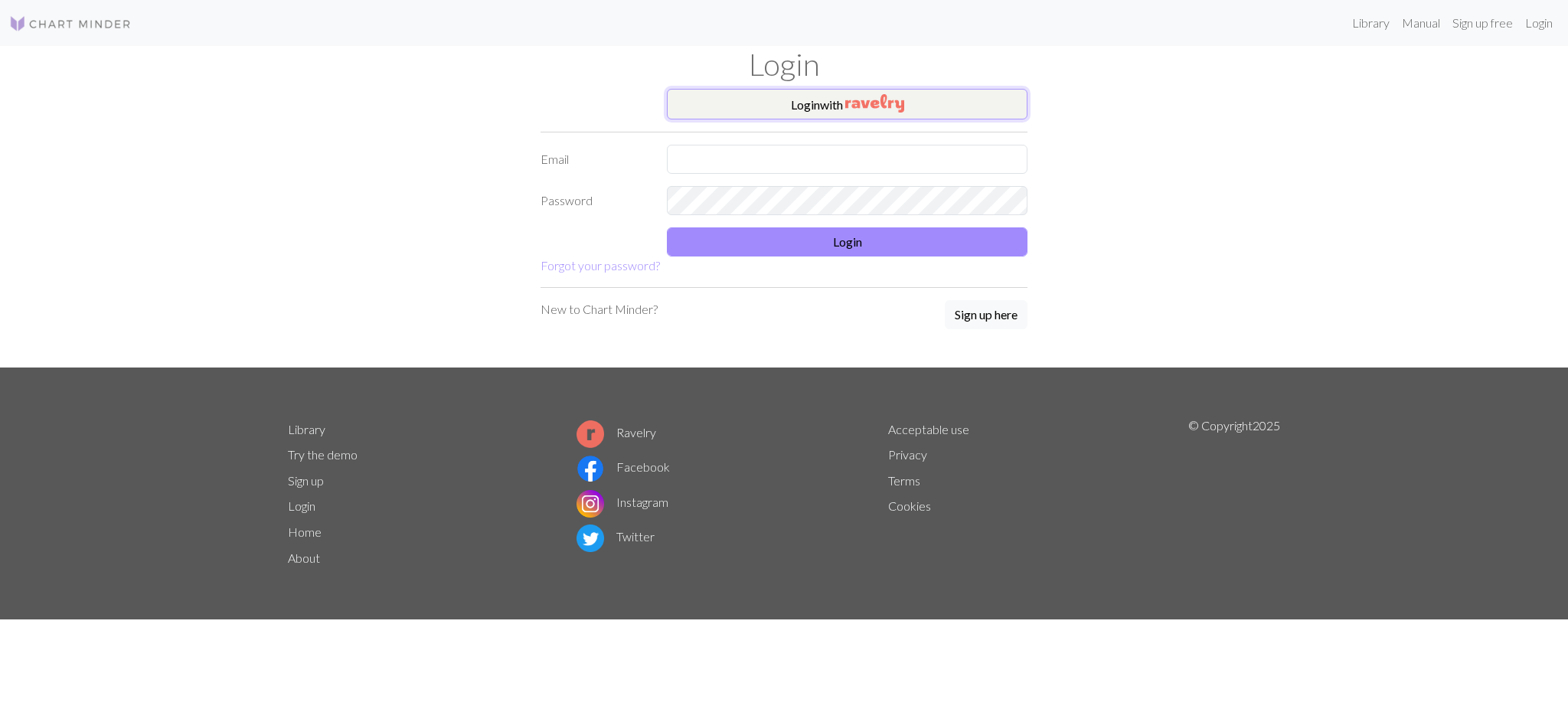
click at [954, 101] on button "Login with" at bounding box center [847, 104] width 361 height 31
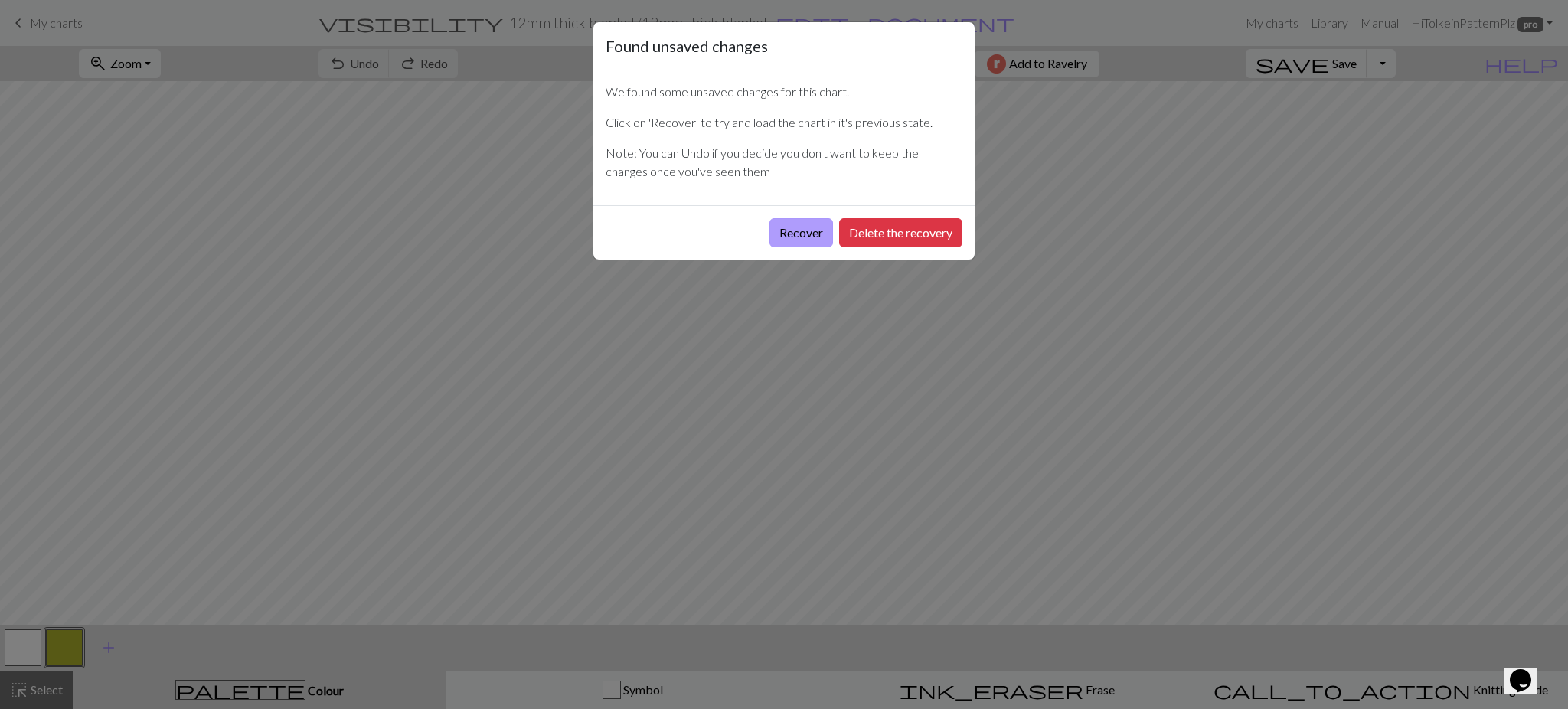
click at [816, 240] on button "Recover" at bounding box center [801, 233] width 64 height 29
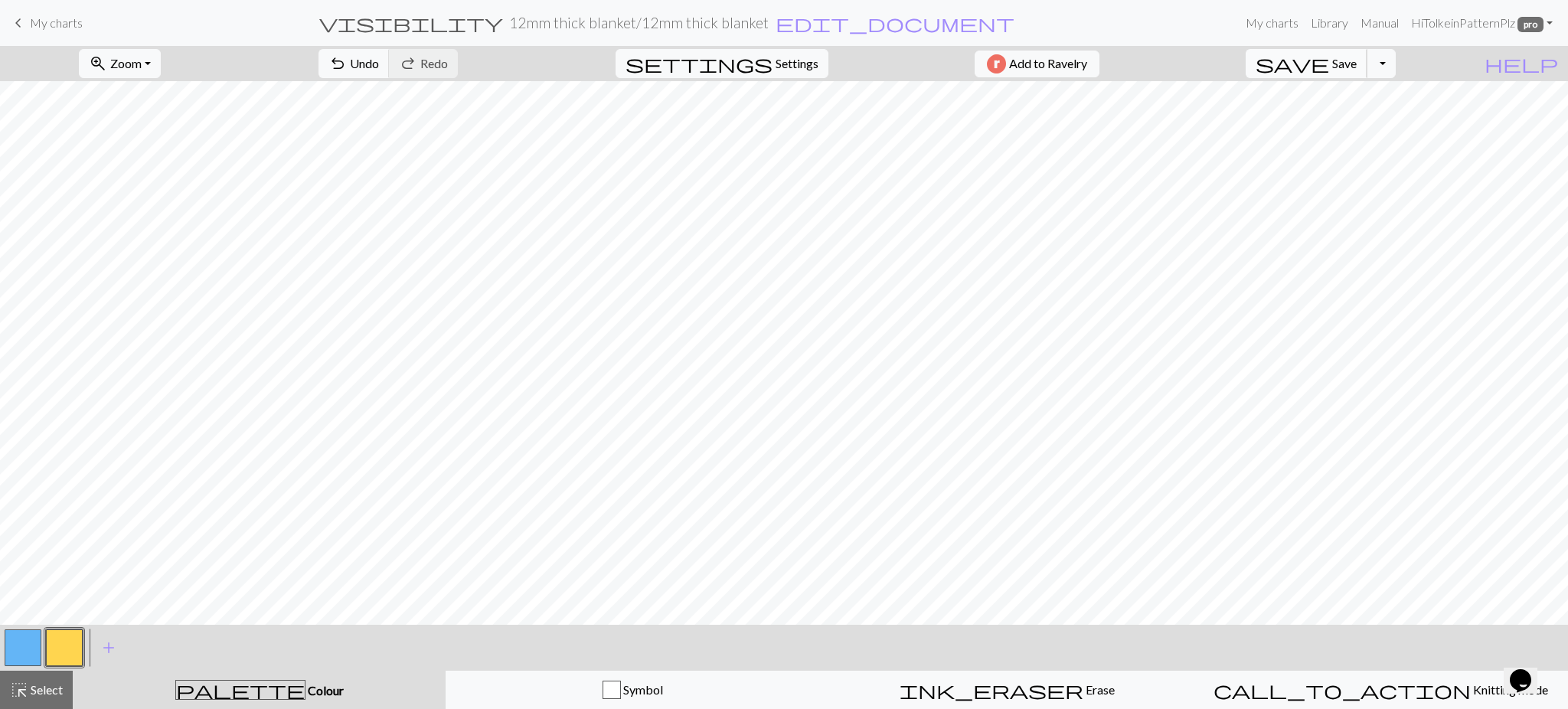
click at [1329, 69] on span "save" at bounding box center [1292, 63] width 73 height 21
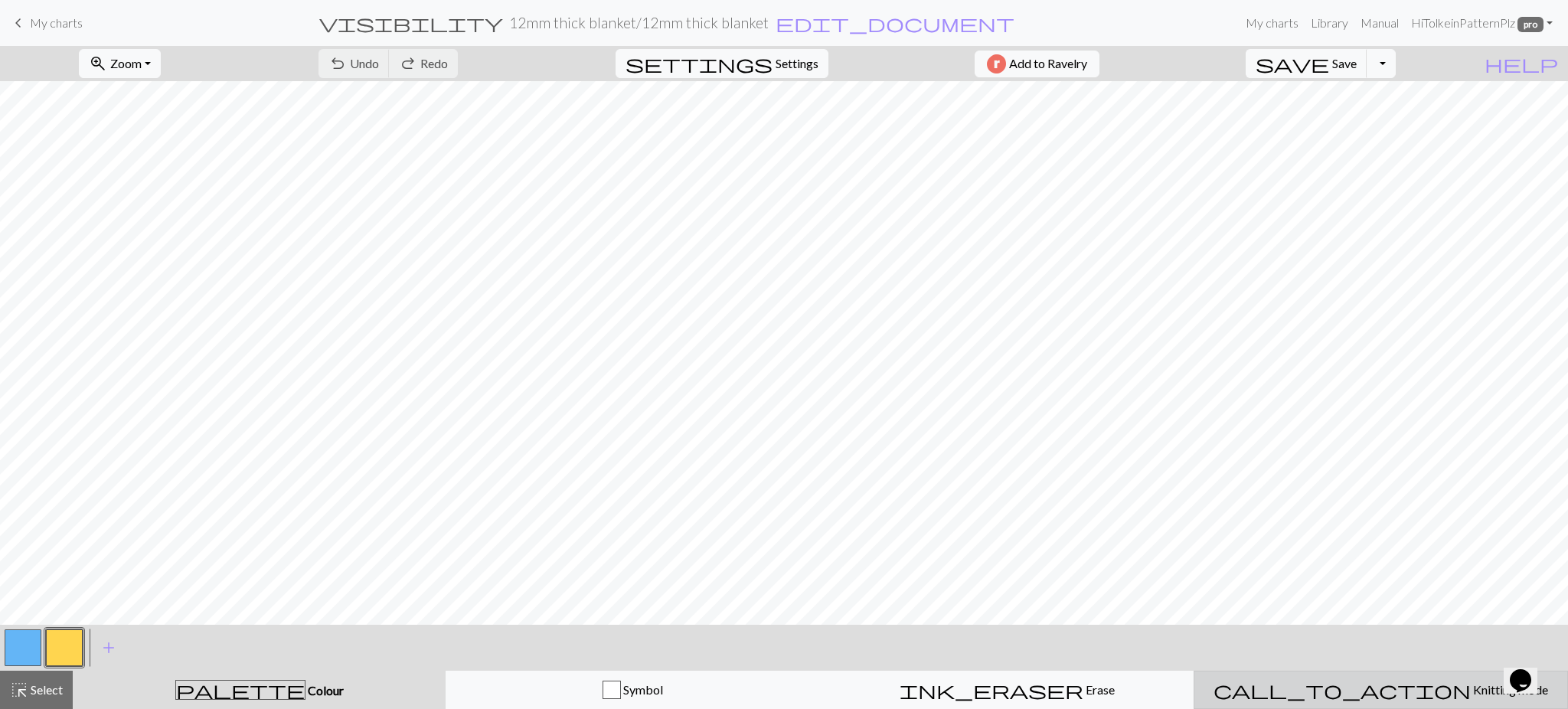
click at [1471, 684] on span "Knitting mode" at bounding box center [1509, 689] width 77 height 14
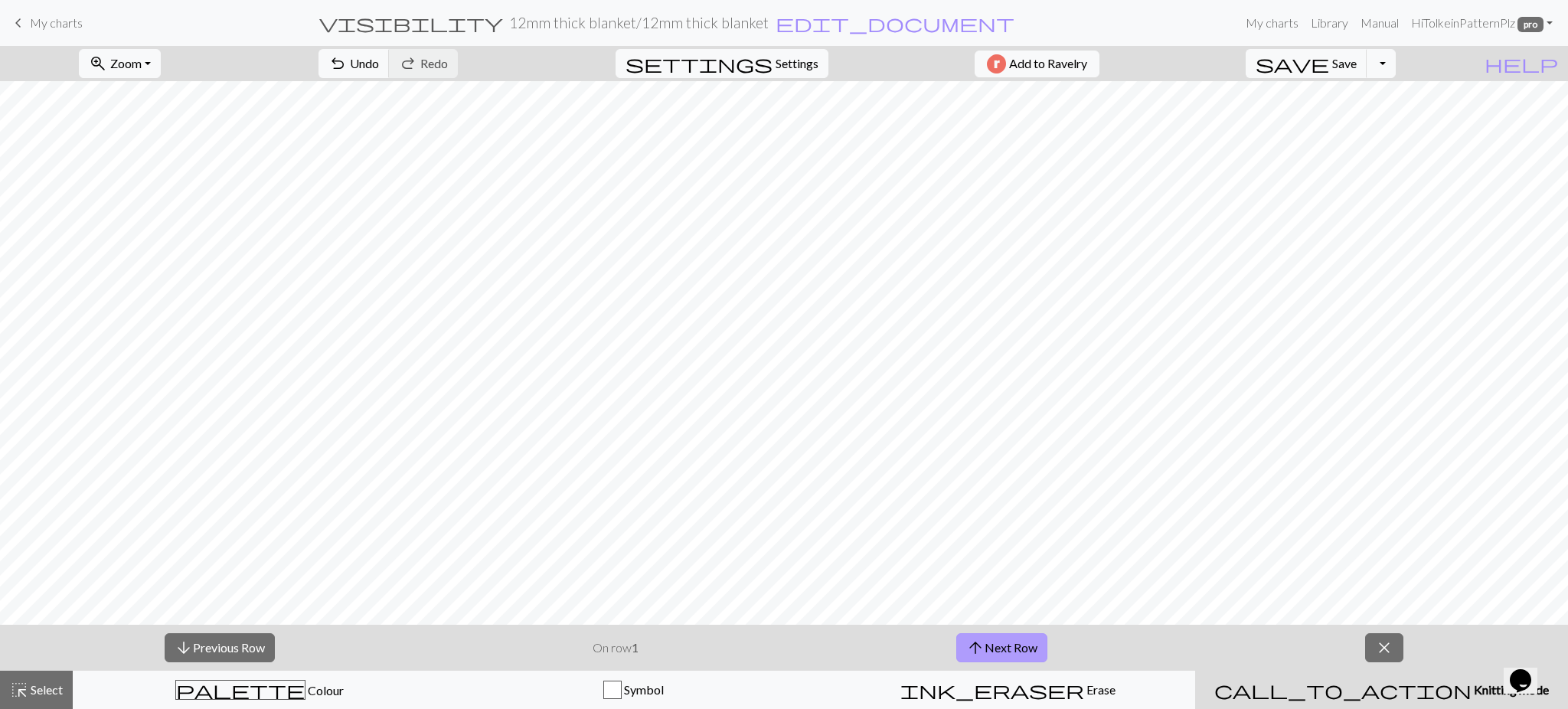
click at [1003, 649] on button "arrow_upward Next Row" at bounding box center [1002, 648] width 91 height 29
